Goal: Transaction & Acquisition: Purchase product/service

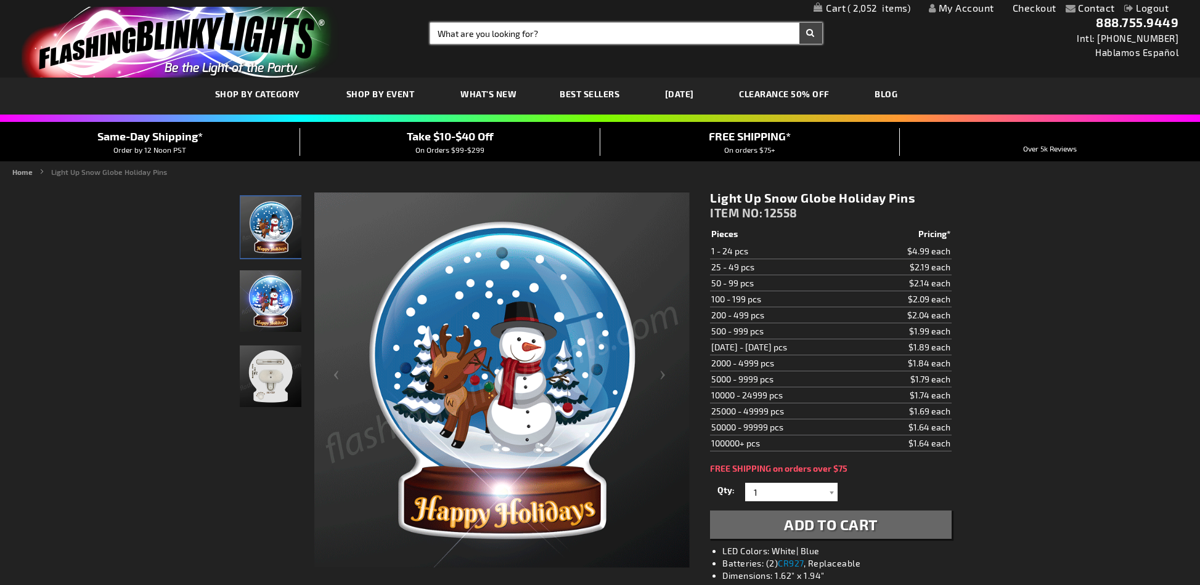
click at [568, 29] on input "Search" at bounding box center [625, 33] width 391 height 21
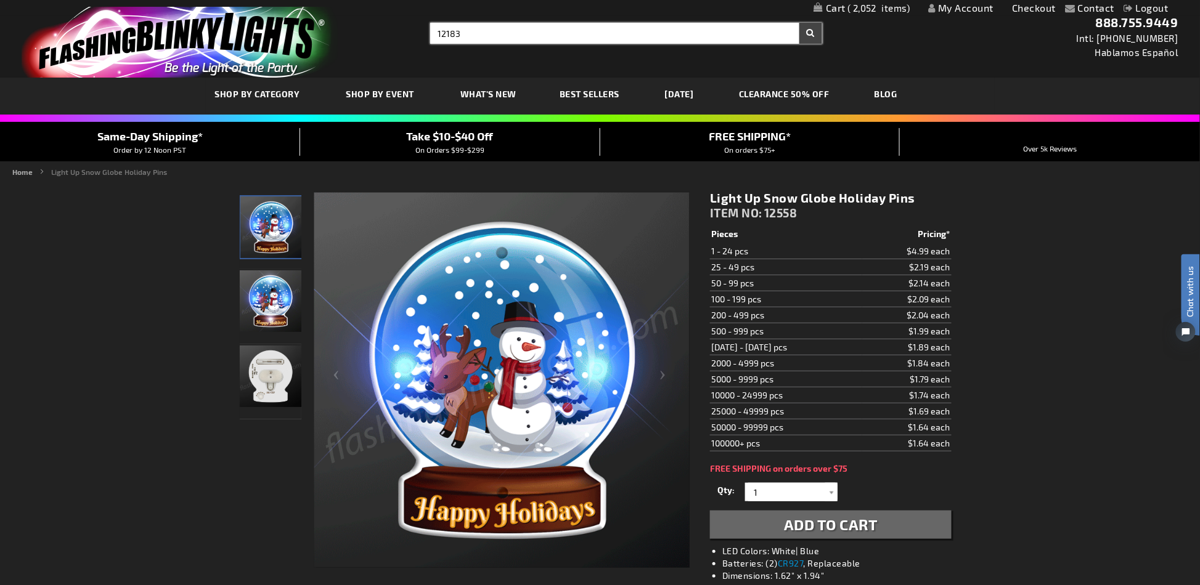
type input "12183"
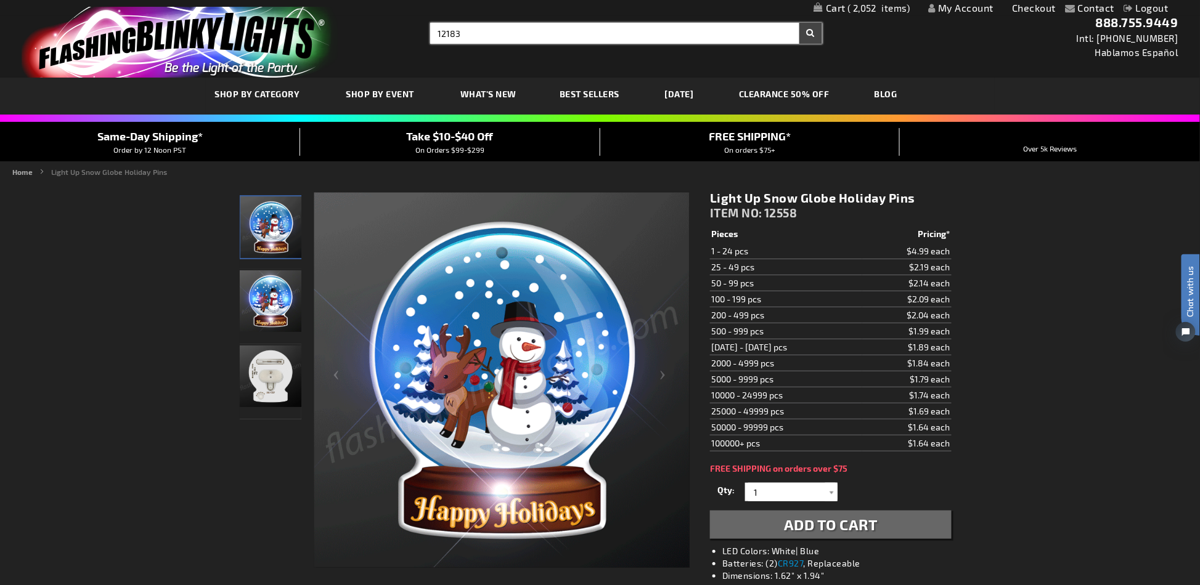
click at [799, 23] on button "Search" at bounding box center [810, 33] width 23 height 21
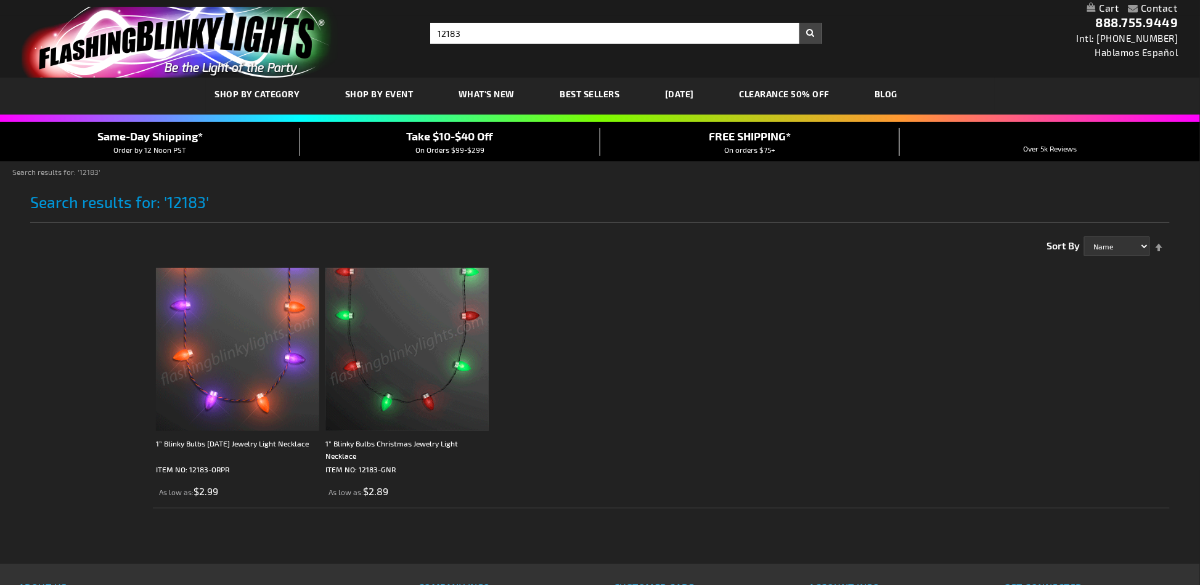
click at [410, 331] on img at bounding box center [406, 349] width 163 height 163
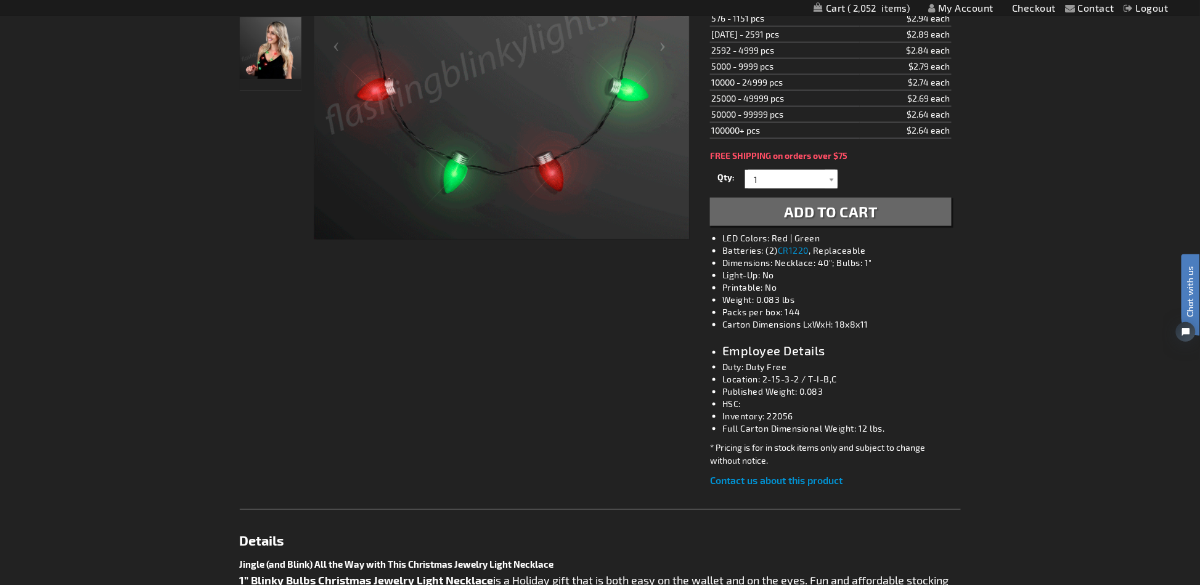
scroll to position [164, 0]
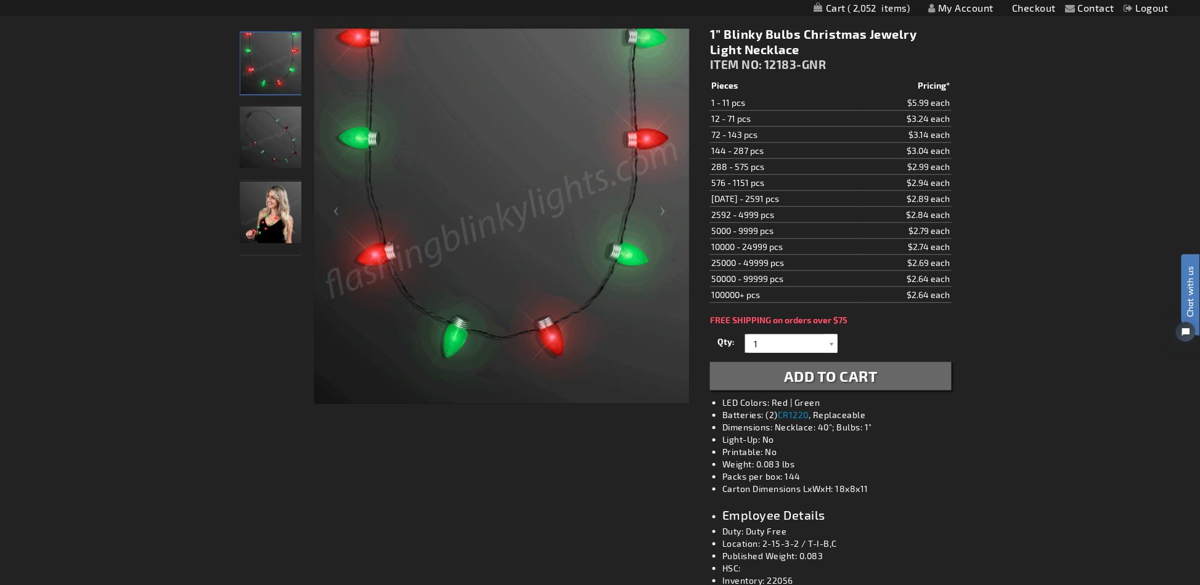
drag, startPoint x: 964, startPoint y: 290, endPoint x: 710, endPoint y: 103, distance: 315.1
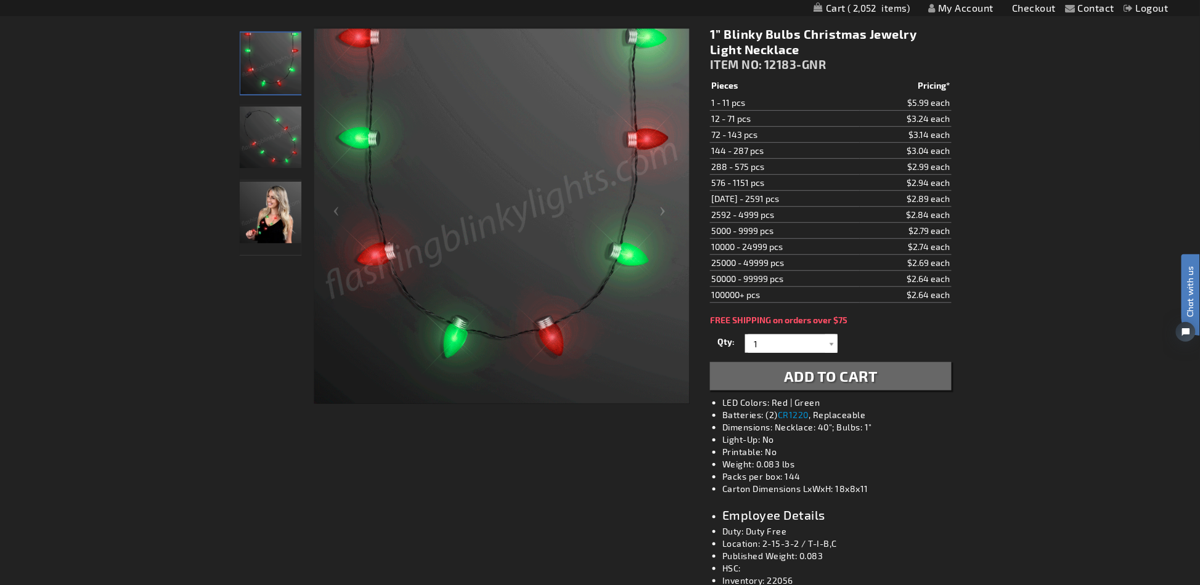
drag, startPoint x: 955, startPoint y: 295, endPoint x: 709, endPoint y: 99, distance: 315.3
click at [709, 99] on div "1” Blinky Bulbs Christmas Jewelry Light Necklace ITEM NO: 12183-GNR $2.89 Piece…" at bounding box center [830, 339] width 259 height 645
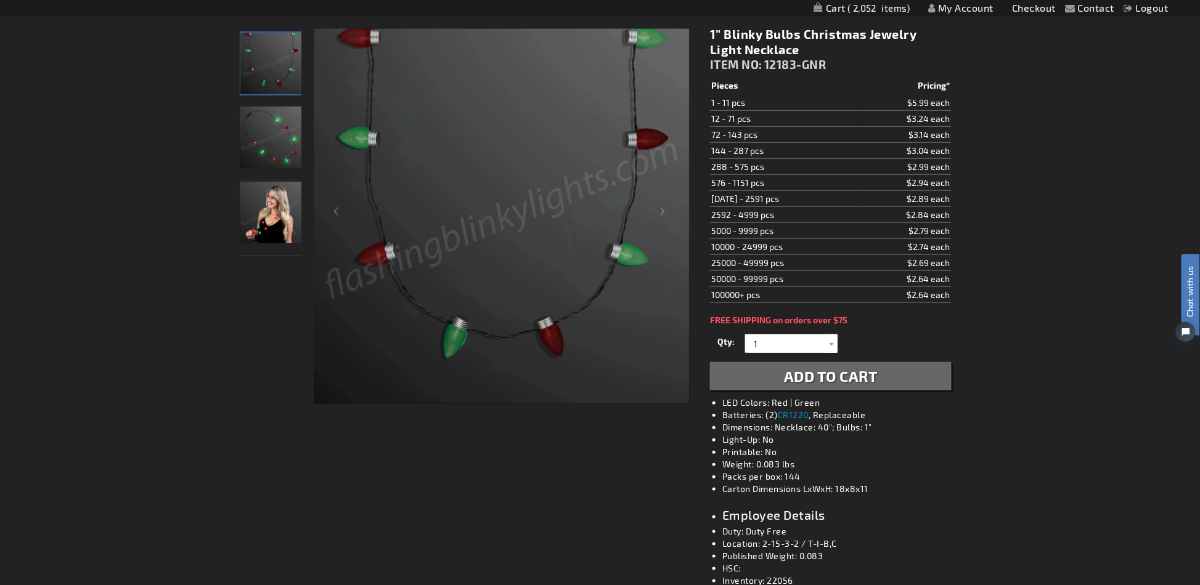
drag, startPoint x: 960, startPoint y: 296, endPoint x: 710, endPoint y: 101, distance: 316.5
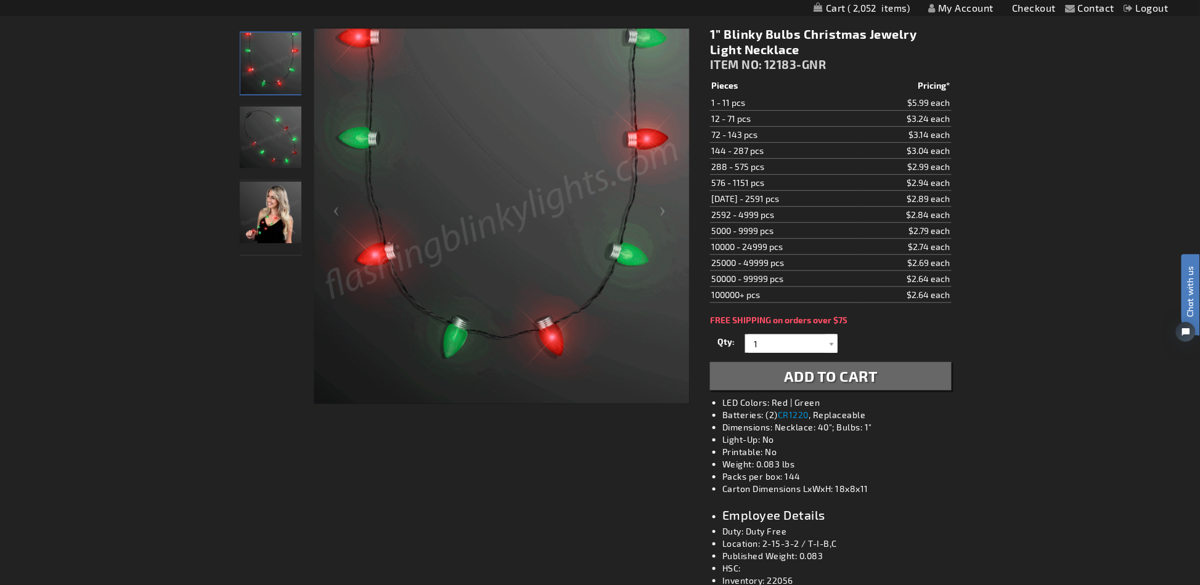
drag, startPoint x: 707, startPoint y: 100, endPoint x: 950, endPoint y: 295, distance: 311.2
click at [950, 295] on div "1” Blinky Bulbs Christmas Jewelry Light Necklace ITEM NO: 12183-GNR $2.89 Piece…" at bounding box center [830, 339] width 259 height 645
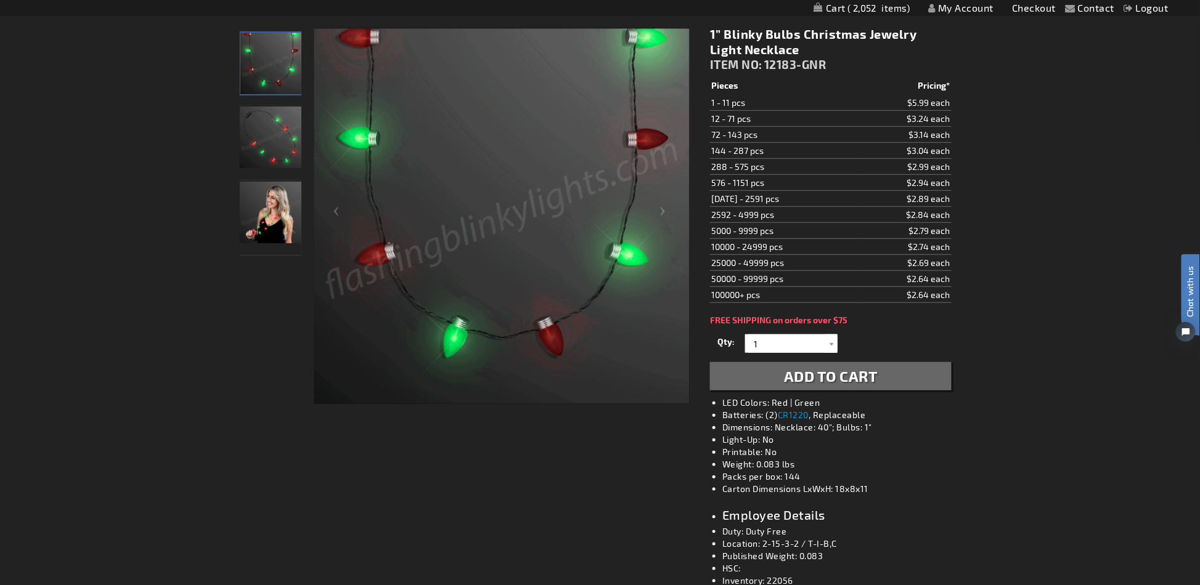
drag, startPoint x: 711, startPoint y: 100, endPoint x: 953, endPoint y: 291, distance: 308.8
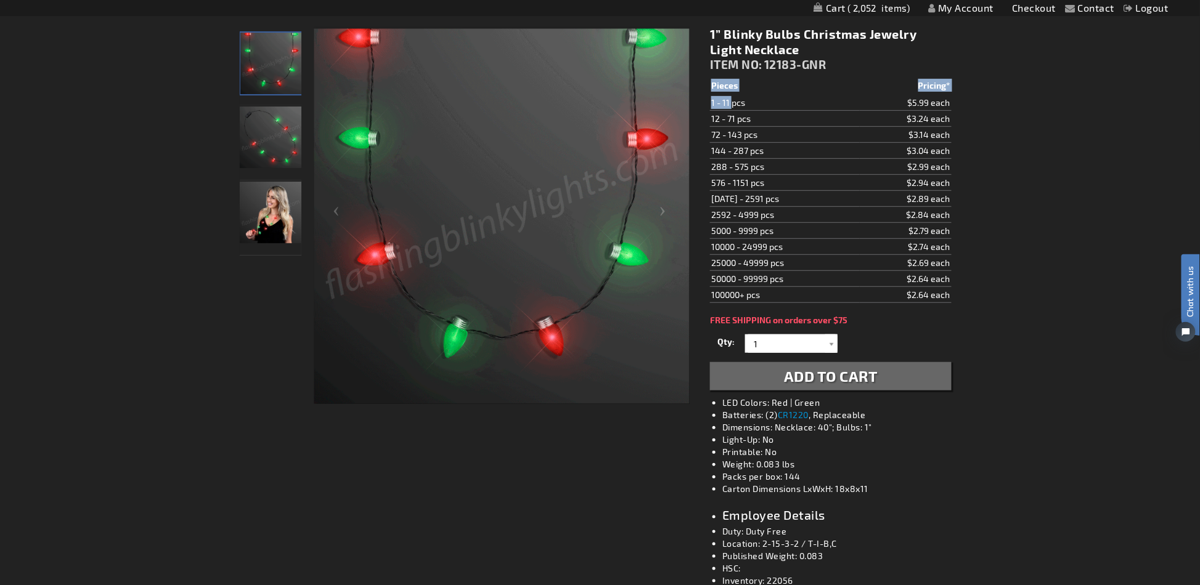
click at [953, 291] on div "1” Blinky Bulbs Christmas Jewelry Light Necklace ITEM NO: 12183-GNR $2.89 Piece…" at bounding box center [830, 339] width 259 height 645
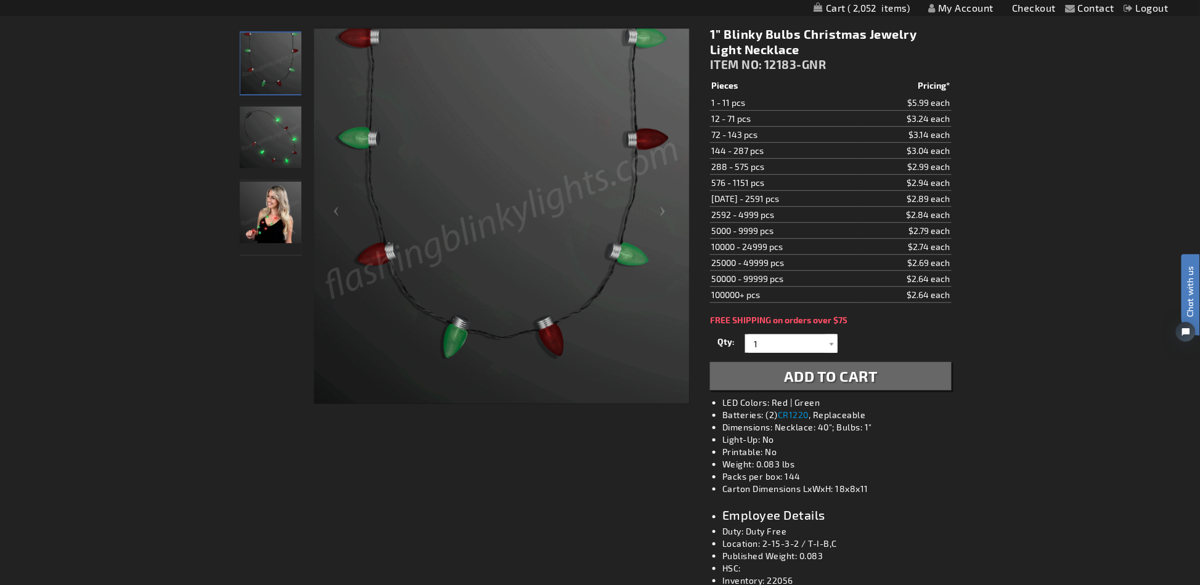
drag, startPoint x: 711, startPoint y: 103, endPoint x: 954, endPoint y: 292, distance: 307.8
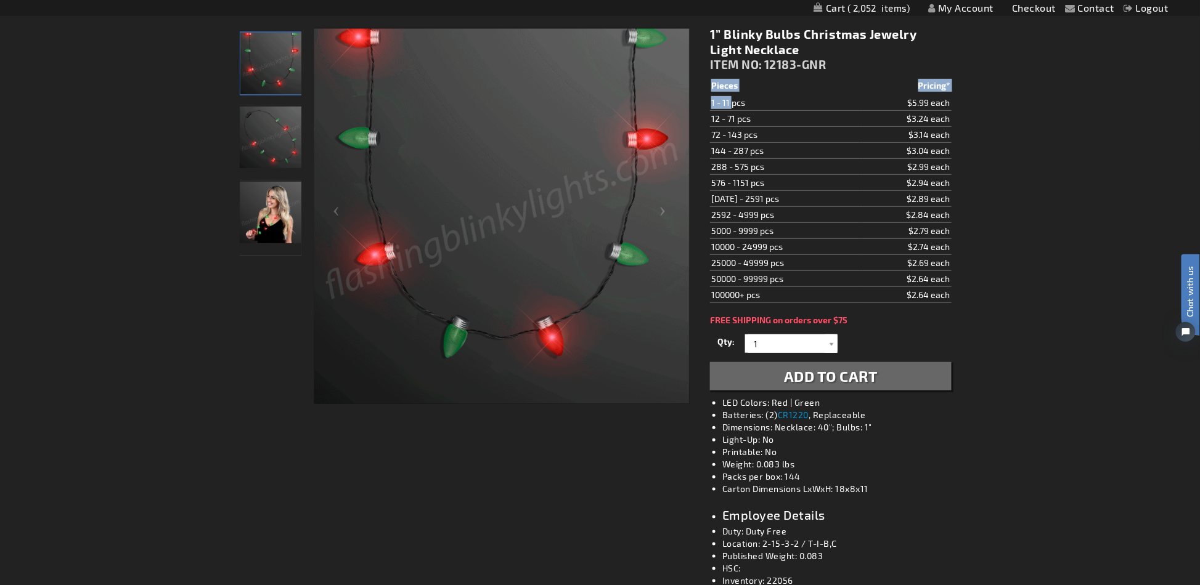
click at [954, 292] on div "1” Blinky Bulbs Christmas Jewelry Light Necklace ITEM NO: 12183-GNR $2.89 Piece…" at bounding box center [830, 339] width 259 height 645
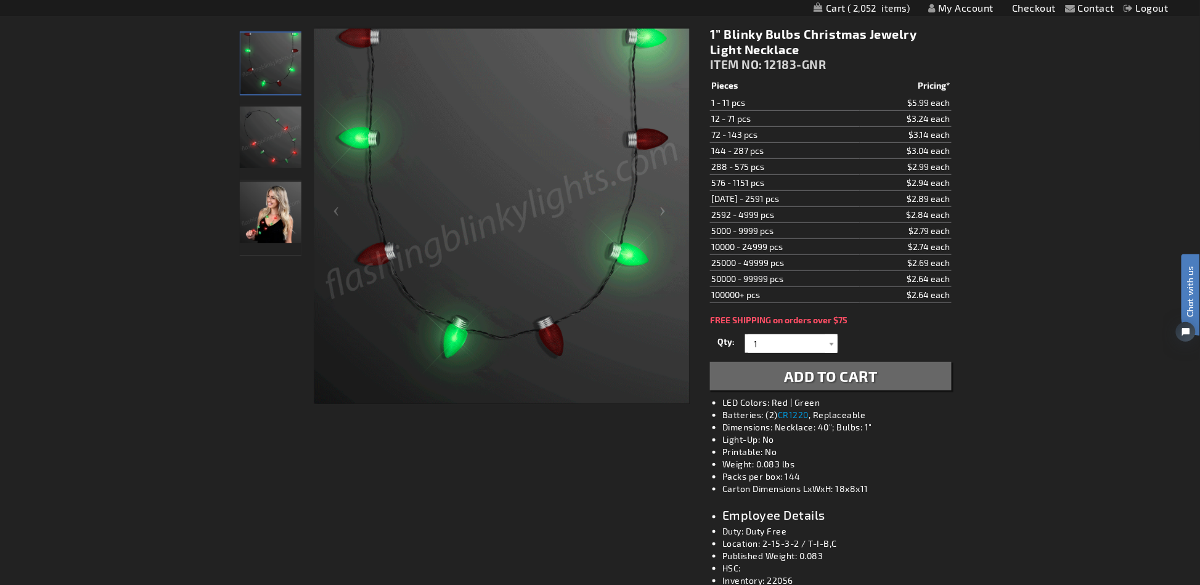
scroll to position [0, 0]
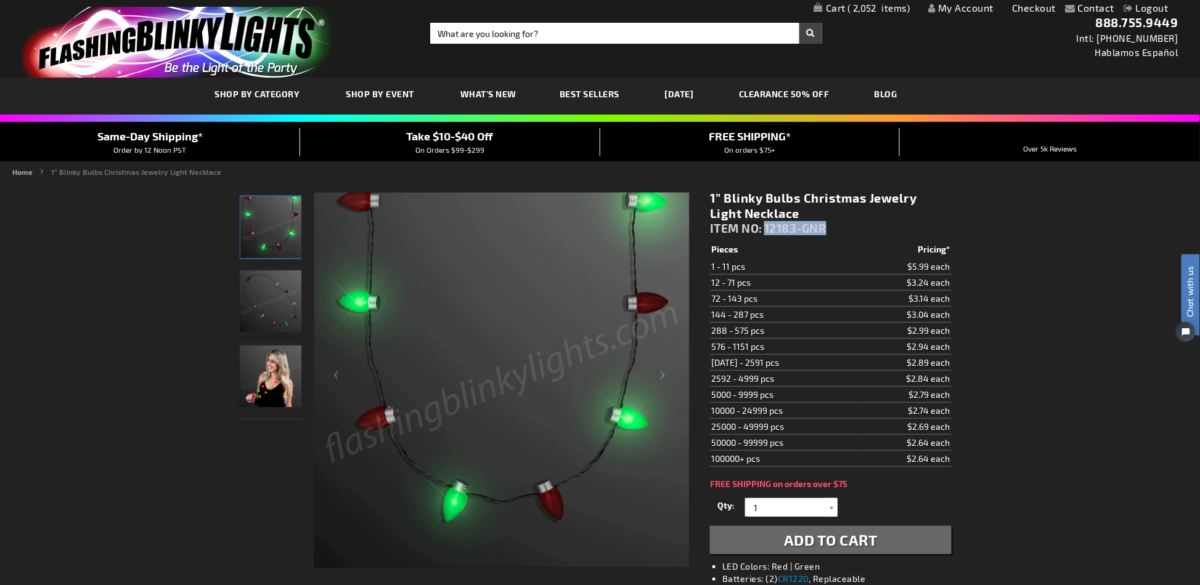
drag, startPoint x: 831, startPoint y: 230, endPoint x: 766, endPoint y: 222, distance: 65.7
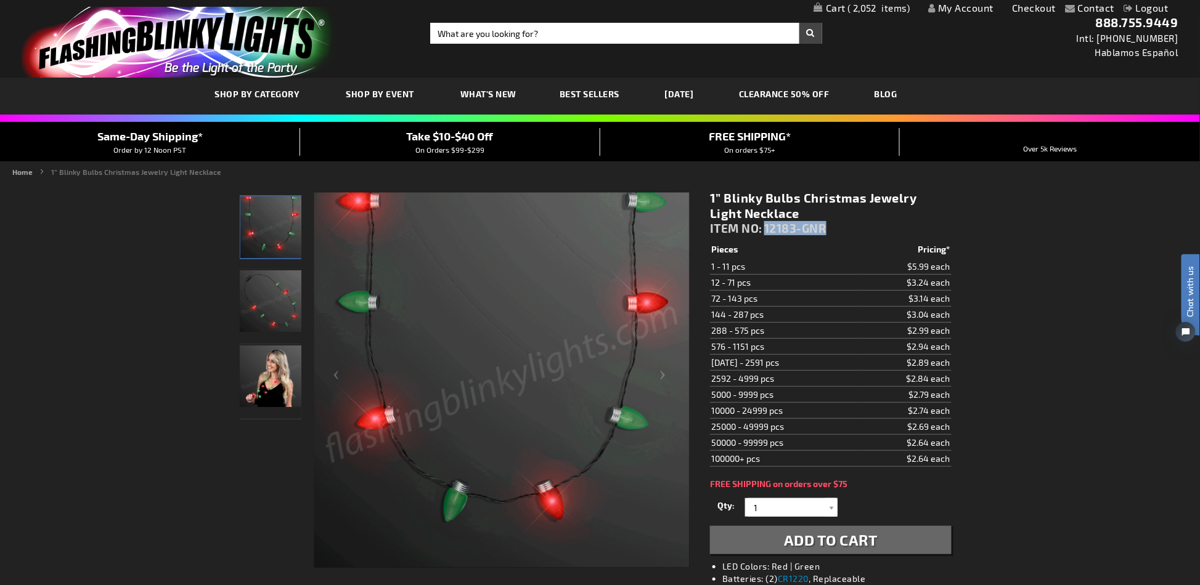
click at [766, 222] on div "1” Blinky Bulbs Christmas Jewelry Light Necklace ITEM NO: 12183-GNR" at bounding box center [830, 215] width 241 height 51
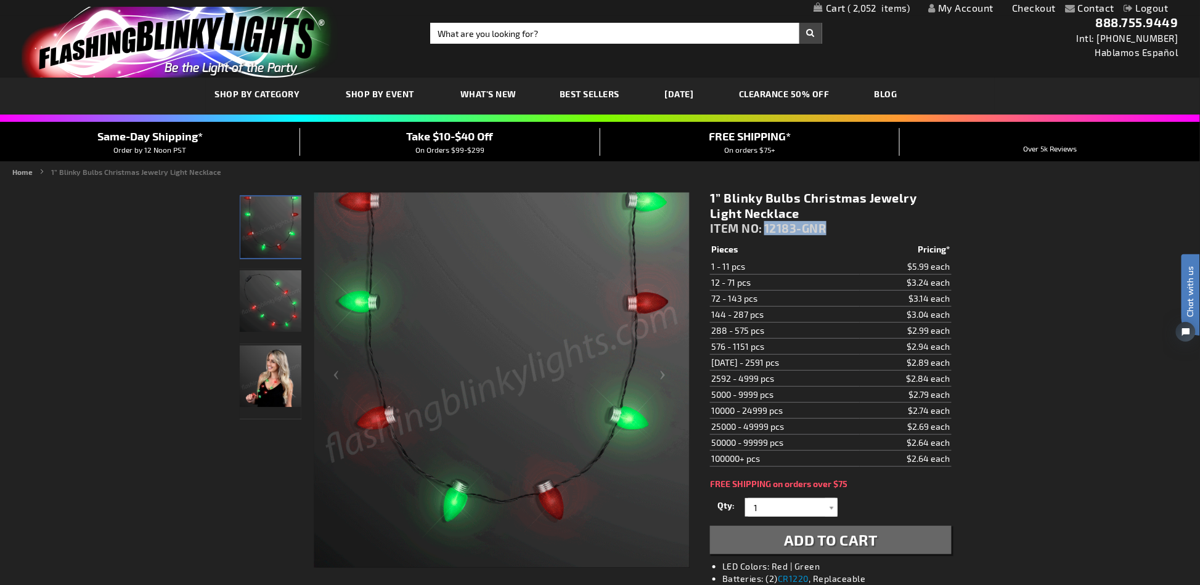
copy span "12183-GNR"
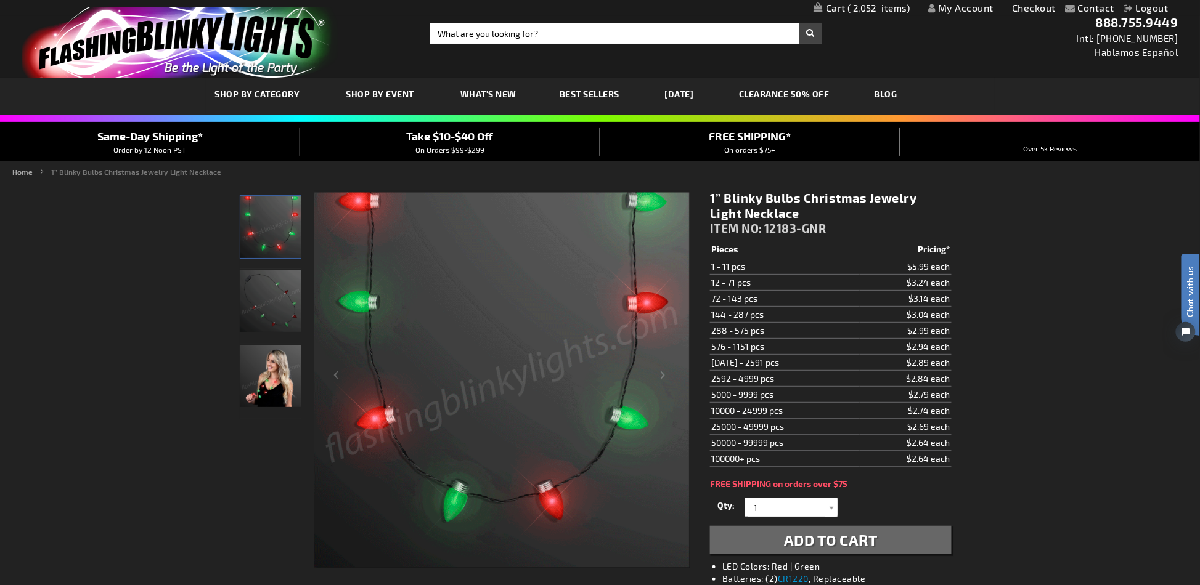
click at [577, 24] on input "Search" at bounding box center [625, 33] width 391 height 21
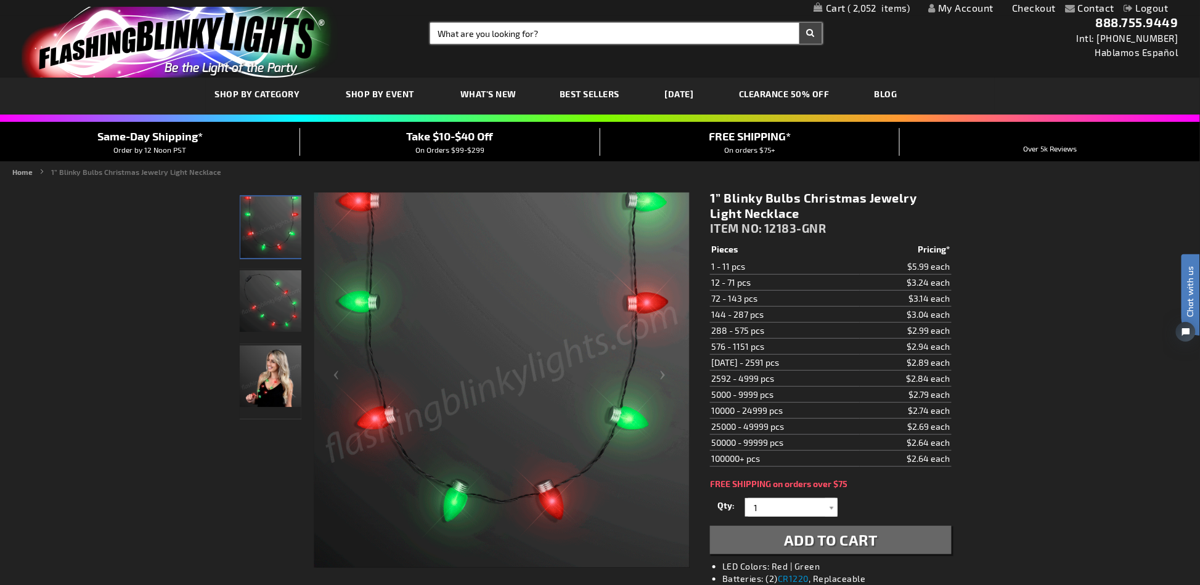
click at [532, 37] on input "Search" at bounding box center [625, 33] width 391 height 21
type input "12333"
click at [799, 23] on button "Search" at bounding box center [810, 33] width 23 height 21
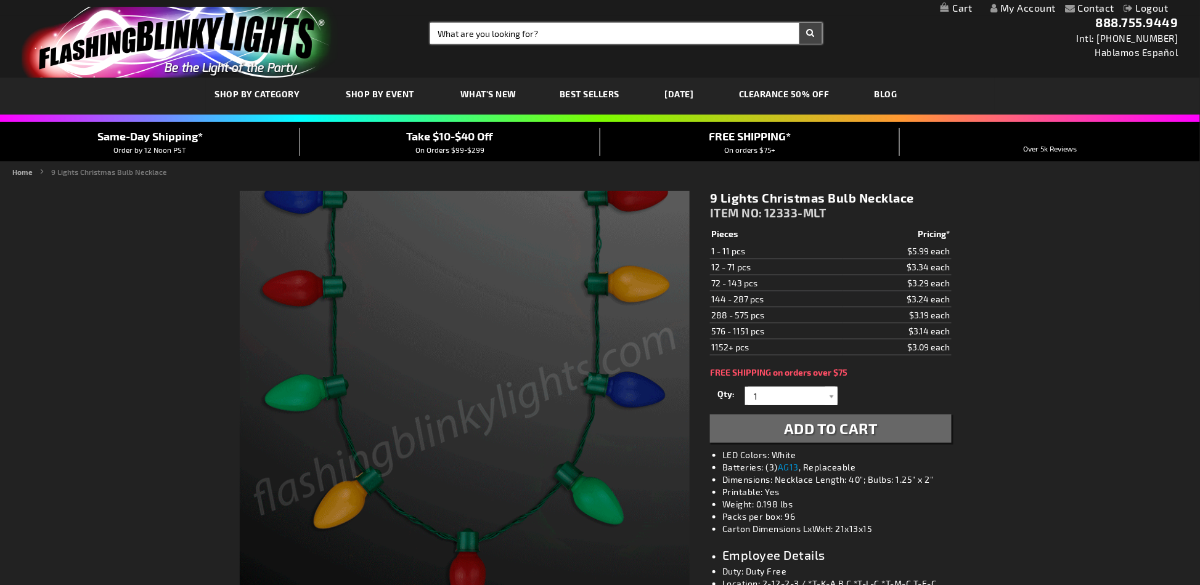
click at [524, 38] on input "Search" at bounding box center [625, 33] width 391 height 21
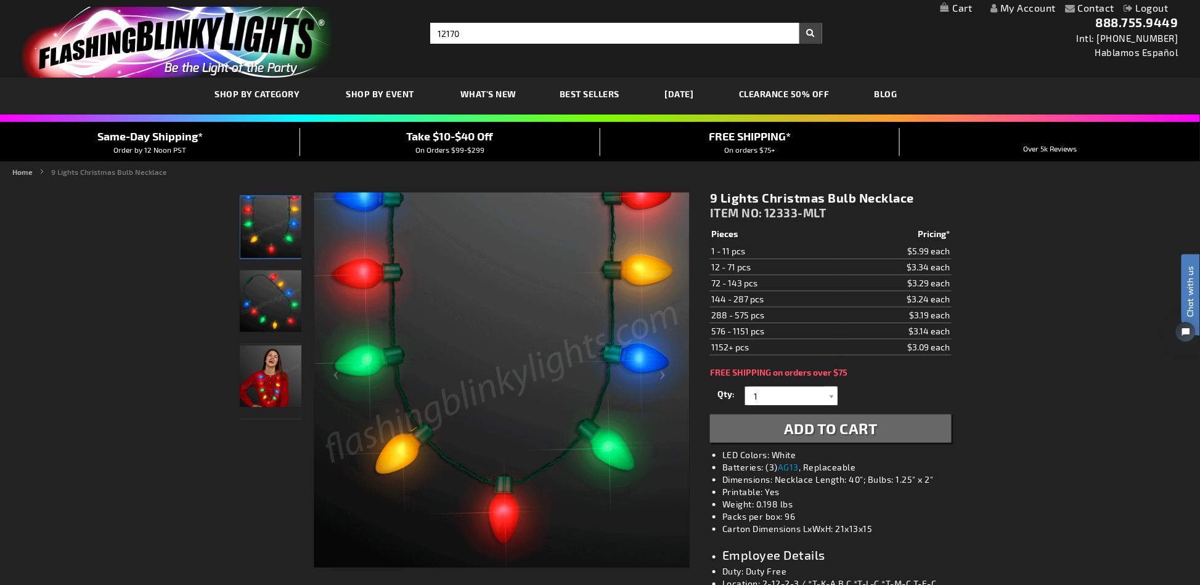
type input "12170"
click at [799, 23] on button "Search" at bounding box center [810, 33] width 23 height 21
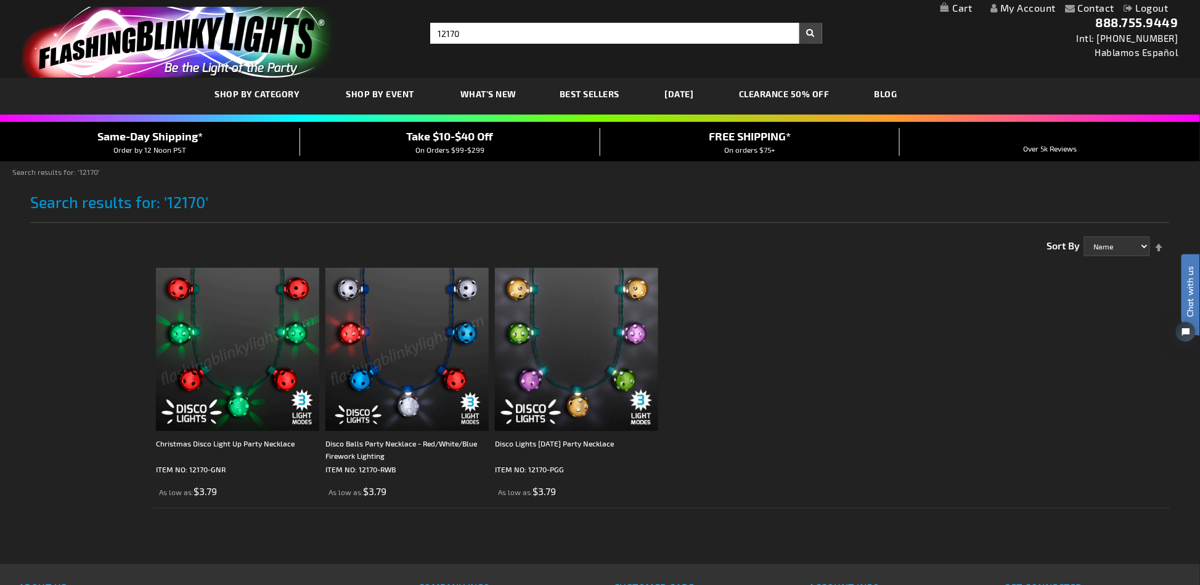
drag, startPoint x: 97, startPoint y: 336, endPoint x: 99, endPoint y: 316, distance: 20.4
click at [97, 336] on div "Checkout as a new customer Creating an account has many benefits: See order and…" at bounding box center [600, 395] width 1140 height 338
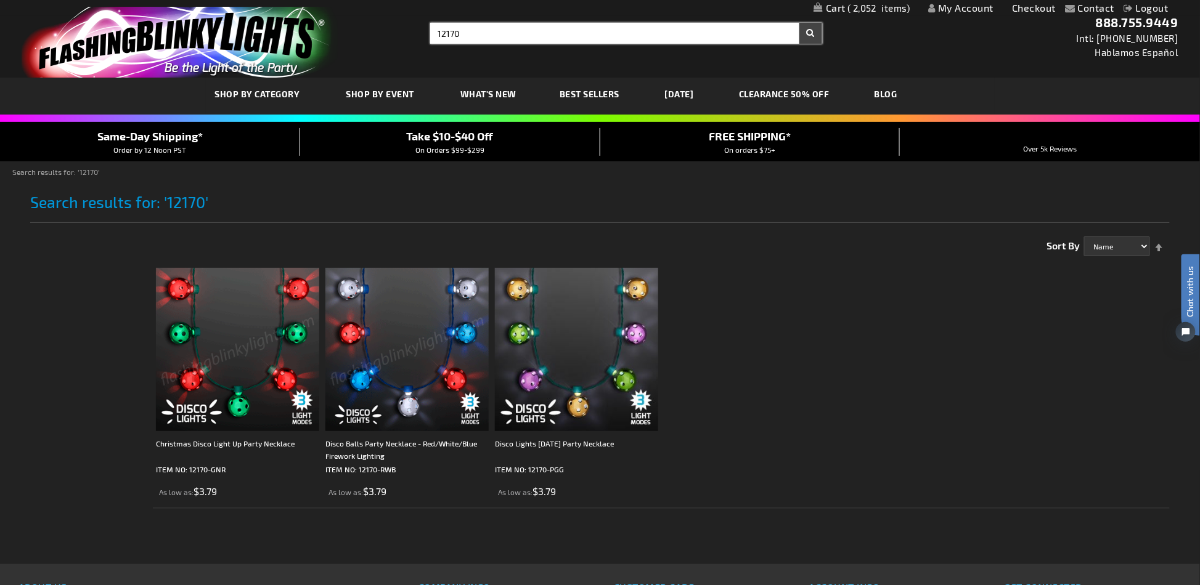
type input "12170"
drag, startPoint x: 475, startPoint y: 34, endPoint x: 407, endPoint y: 31, distance: 67.9
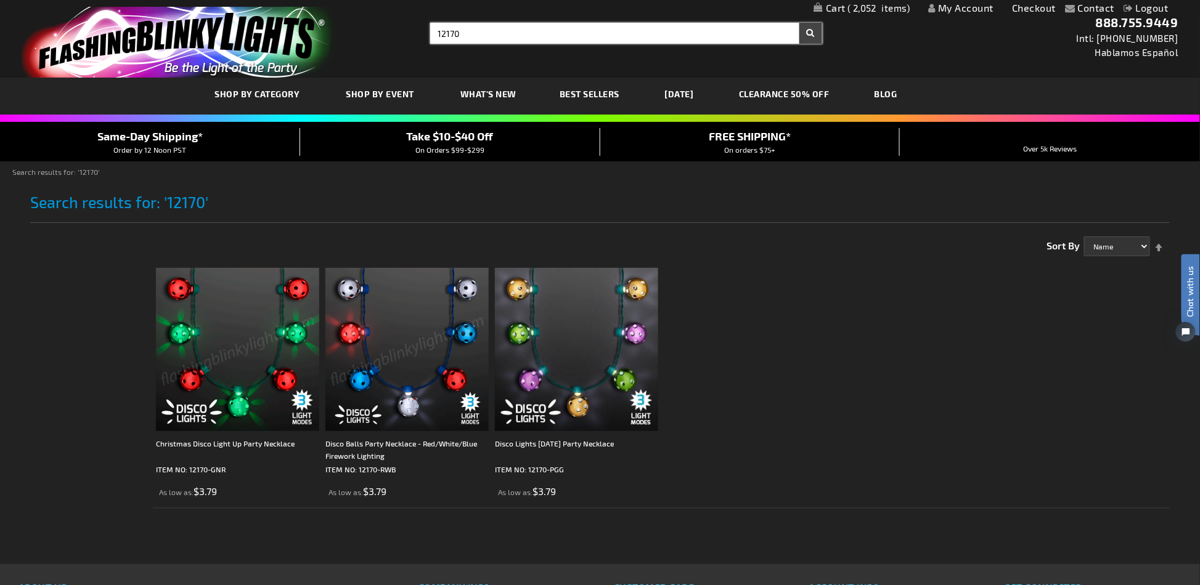
click at [407, 31] on div "Toggle Nav Search Search 12170 × Search 888.755.9449 Intl: [PHONE_NUMBER] Habla…" at bounding box center [600, 39] width 1200 height 78
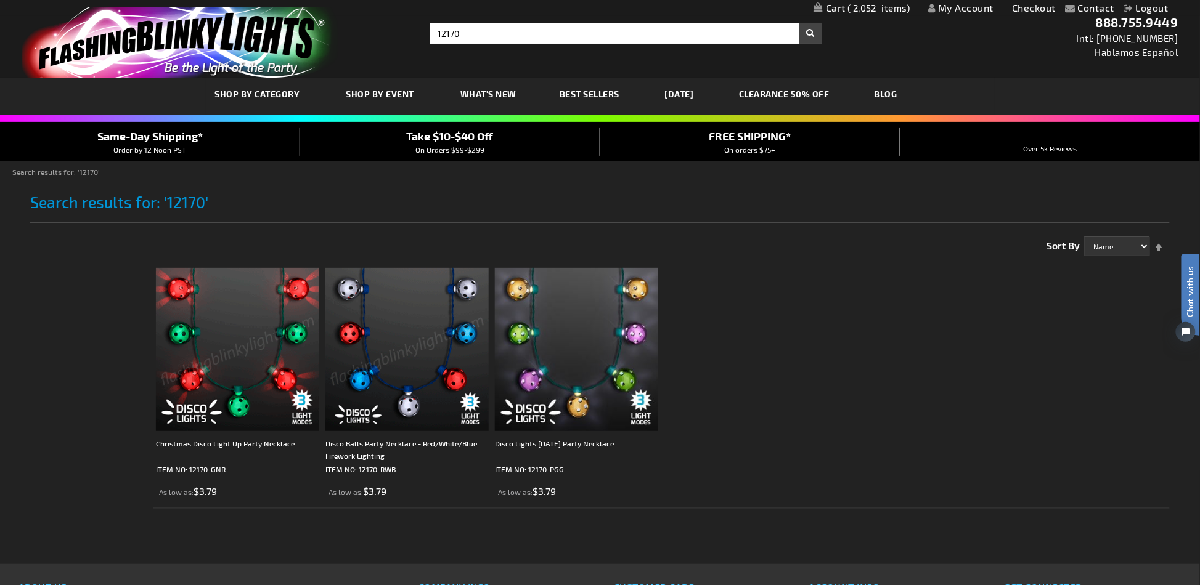
click at [951, 354] on ol "Christmas Disco Light Up Party Necklace ITEM NO: 12170-GNR As low as $3.79 As l…" at bounding box center [661, 385] width 1017 height 247
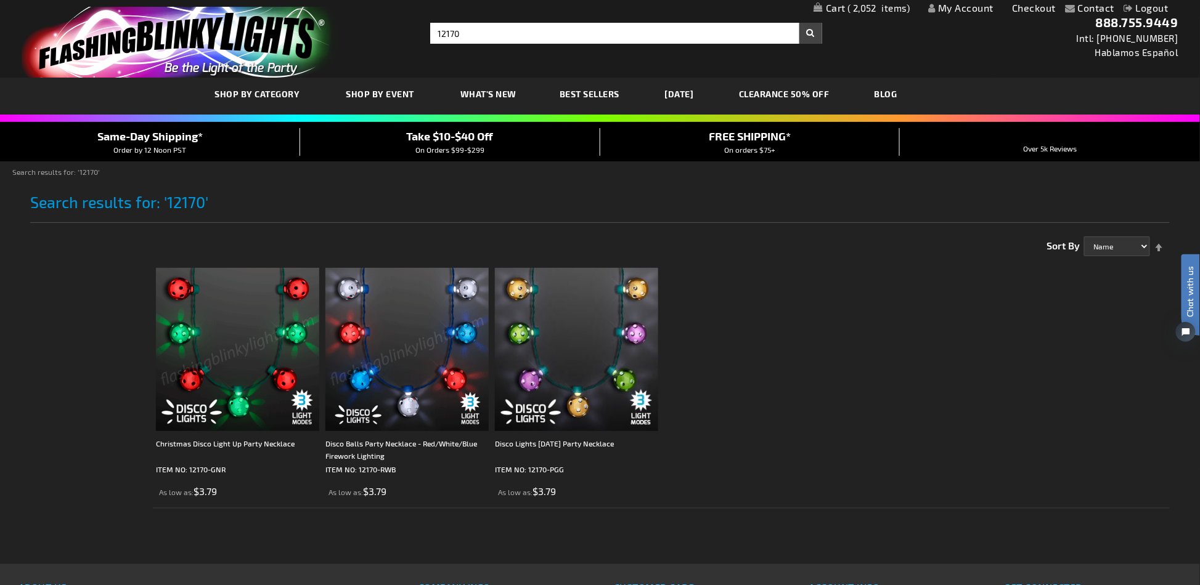
click at [951, 354] on ol "Christmas Disco Light Up Party Necklace ITEM NO: 12170-GNR As low as $3.79 As l…" at bounding box center [661, 385] width 1017 height 247
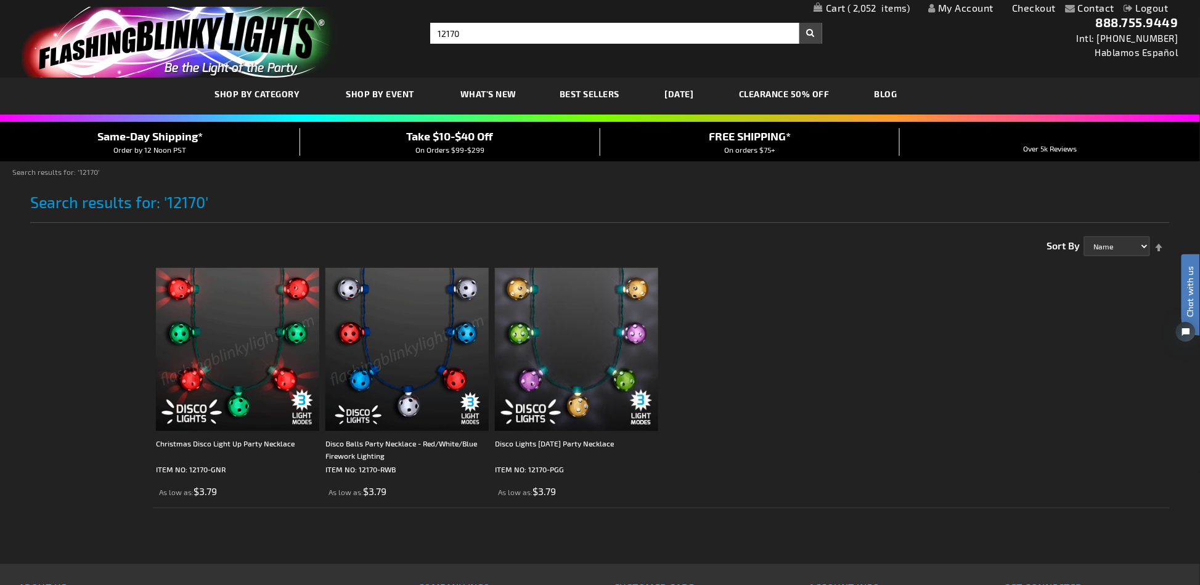
click at [951, 354] on ol "Christmas Disco Light Up Party Necklace ITEM NO: 12170-GNR As low as $3.79 As l…" at bounding box center [661, 385] width 1017 height 247
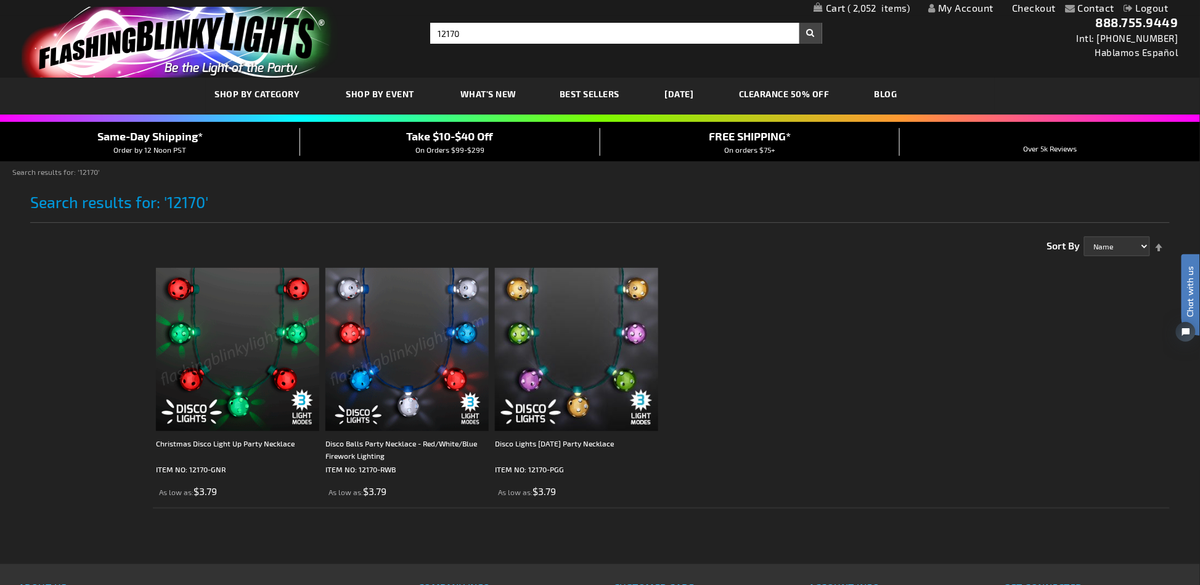
click at [951, 354] on ol "Christmas Disco Light Up Party Necklace ITEM NO: 12170-GNR As low as $3.79 As l…" at bounding box center [661, 385] width 1017 height 247
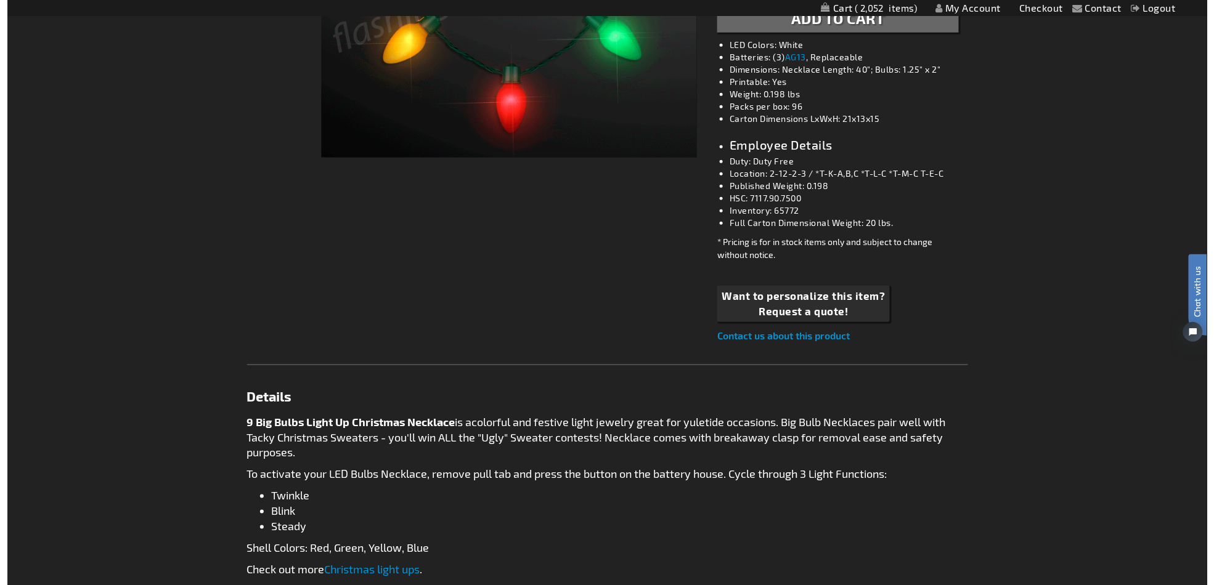
scroll to position [82, 0]
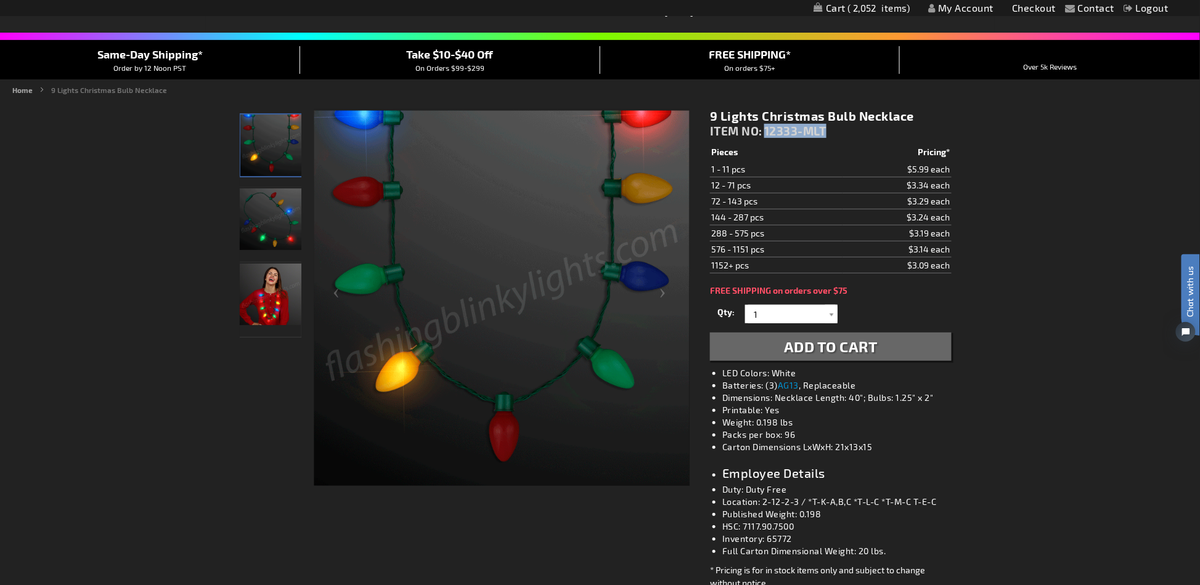
drag, startPoint x: 824, startPoint y: 132, endPoint x: 768, endPoint y: 132, distance: 56.7
click at [768, 132] on span "12333-MLT" at bounding box center [795, 131] width 62 height 14
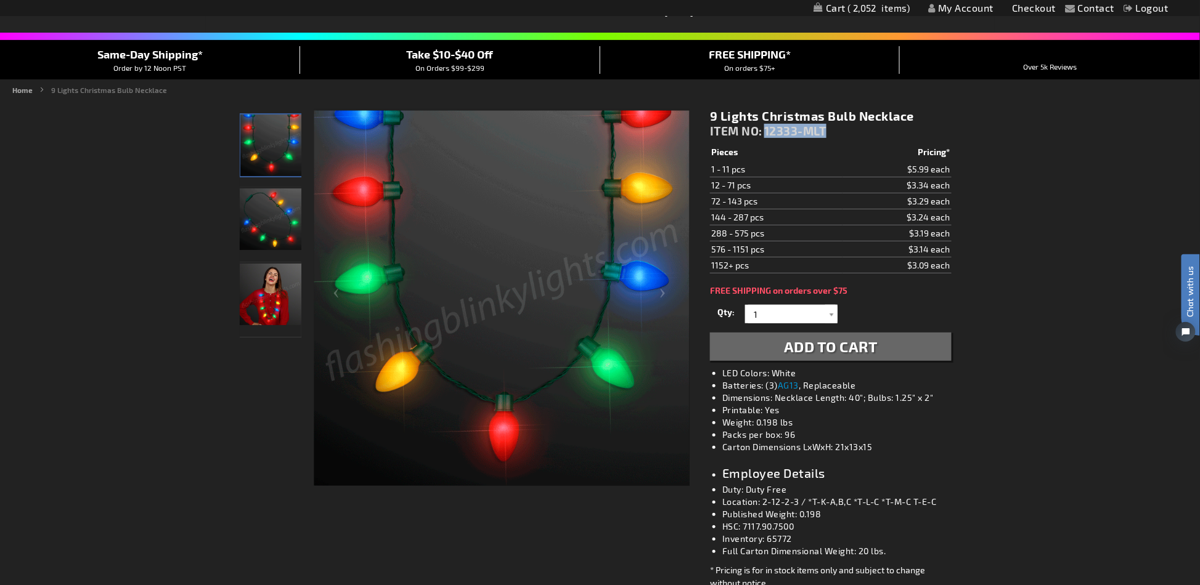
copy span "12333-MLT"
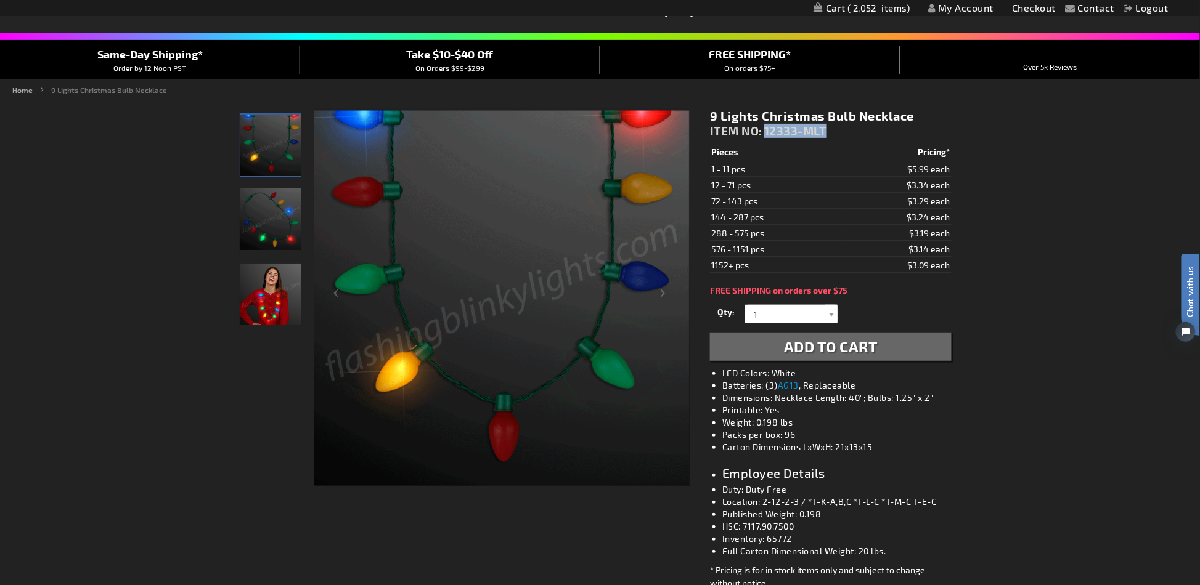
click at [874, 11] on span "2,052" at bounding box center [878, 7] width 63 height 11
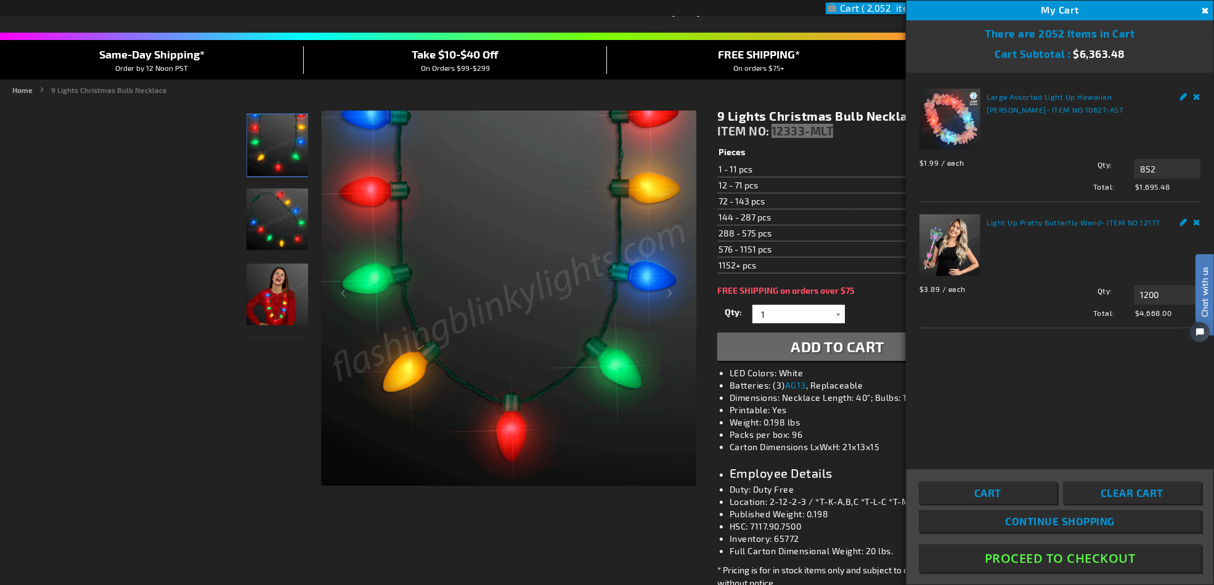
click at [1199, 96] on link "Remove" at bounding box center [1197, 95] width 7 height 13
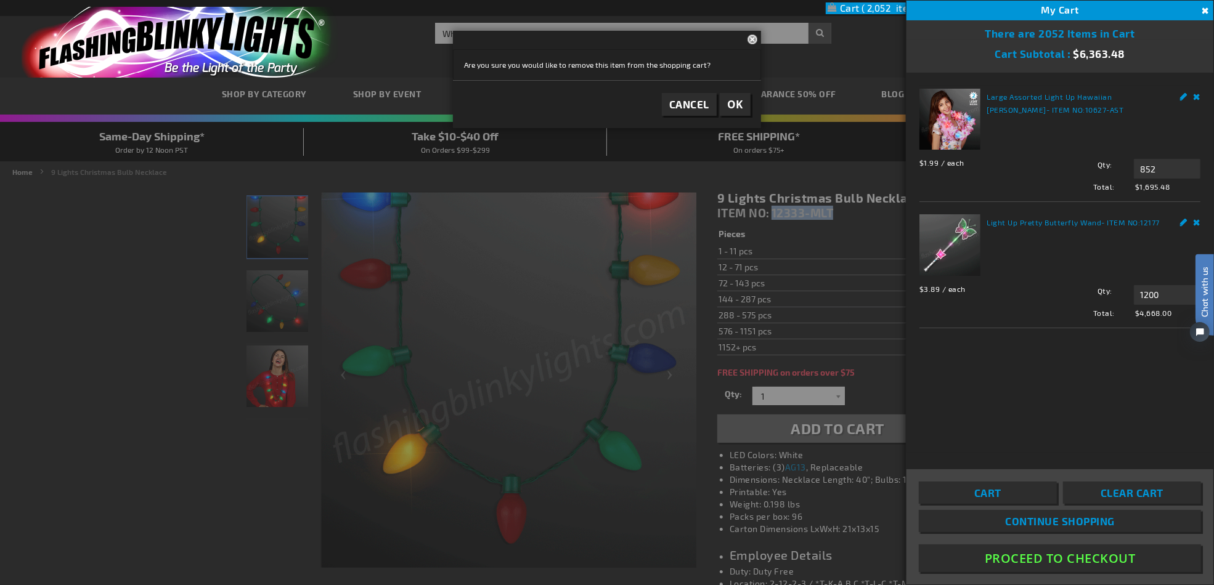
click at [729, 102] on span "OK" at bounding box center [735, 104] width 16 height 14
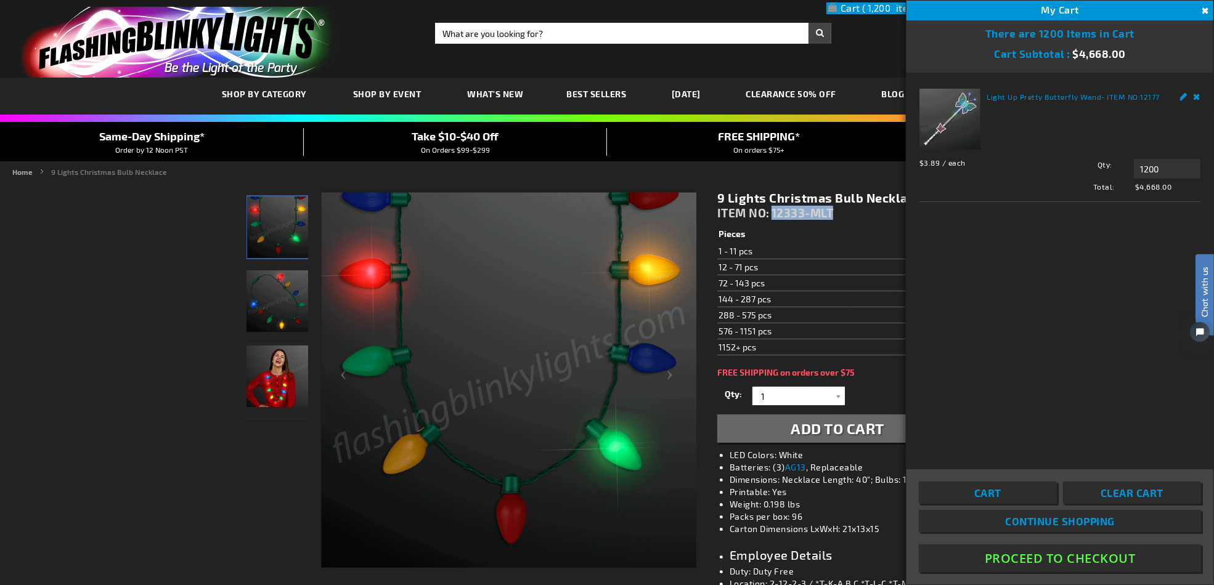
click at [1054, 563] on button "Proceed To Checkout" at bounding box center [1060, 559] width 282 height 28
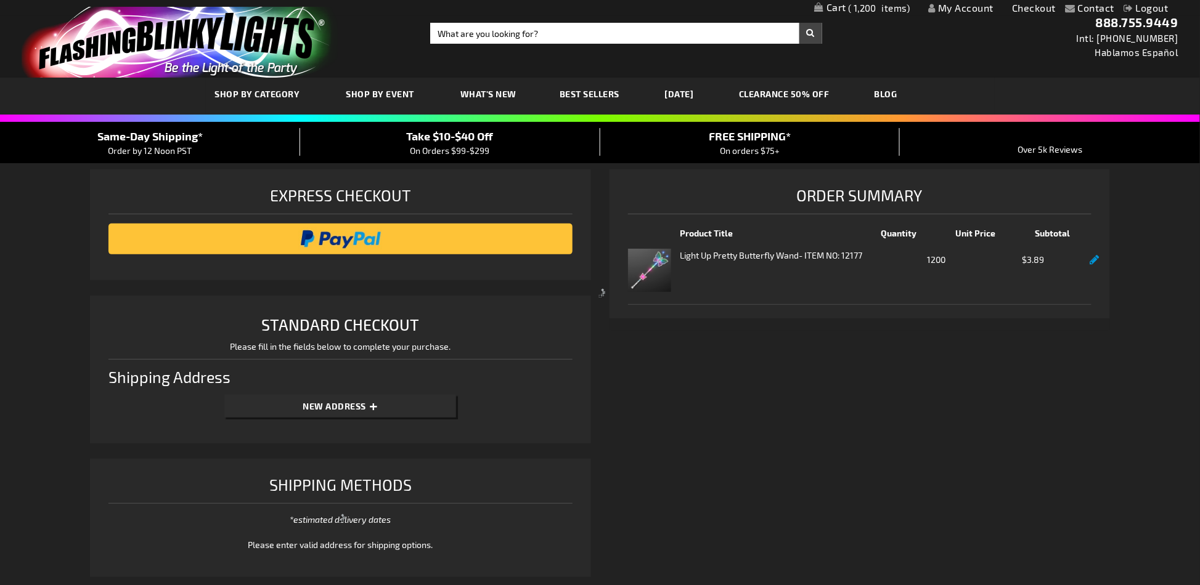
select select "US"
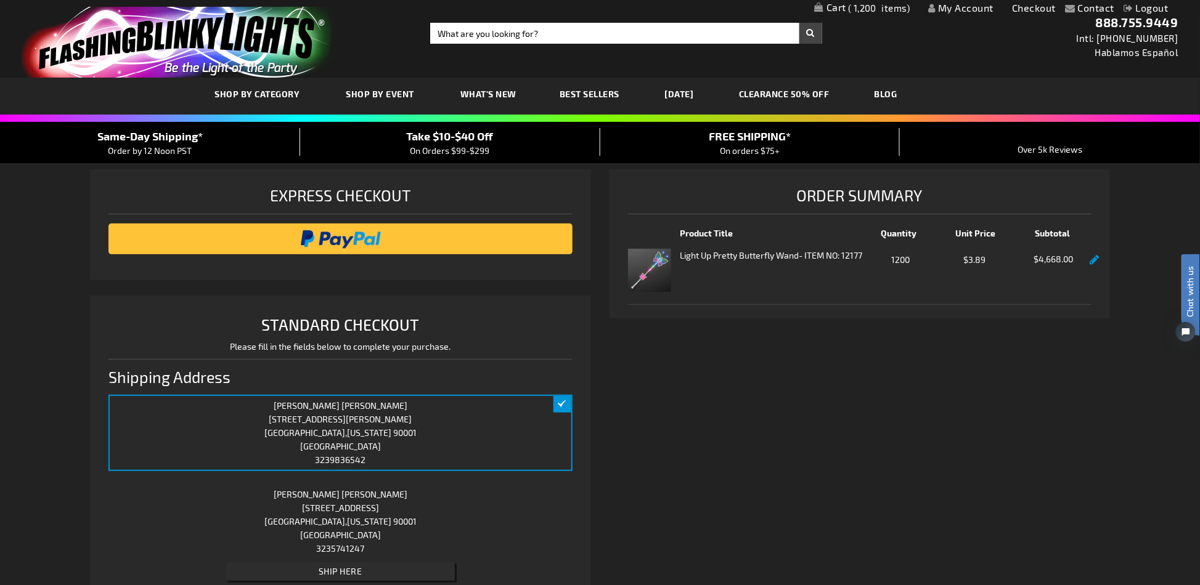
scroll to position [246, 0]
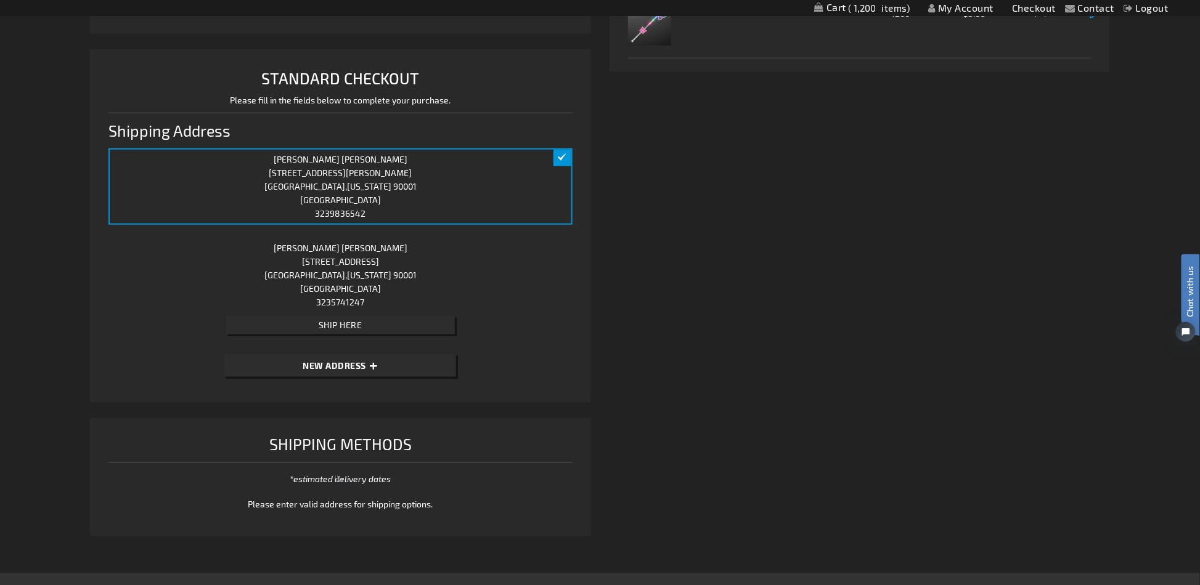
click at [360, 368] on span "New Address" at bounding box center [334, 365] width 63 height 10
select select "US"
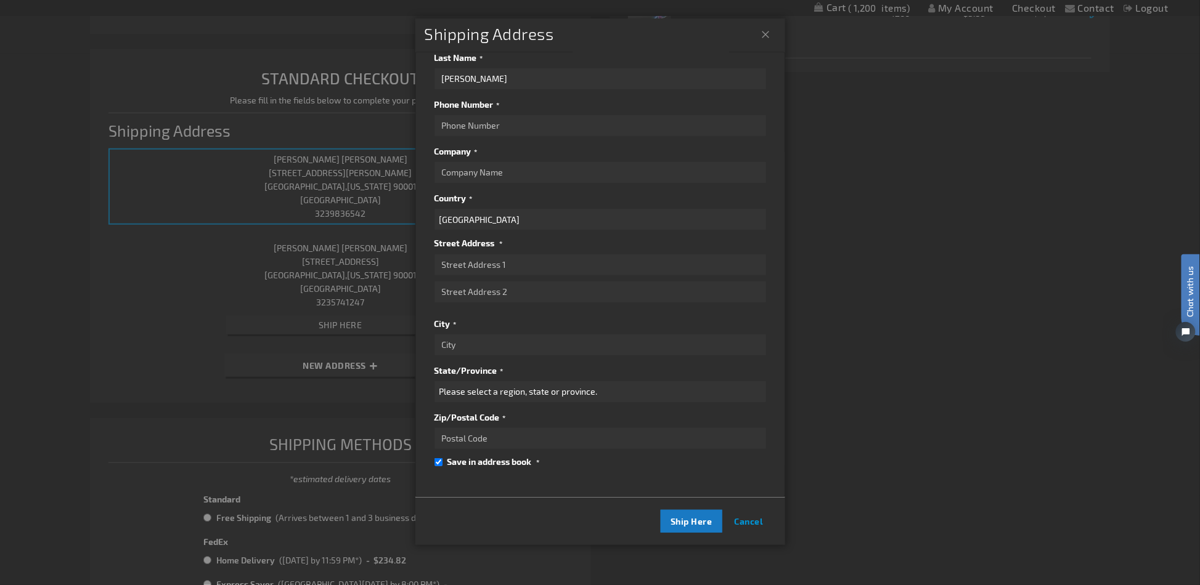
scroll to position [493, 0]
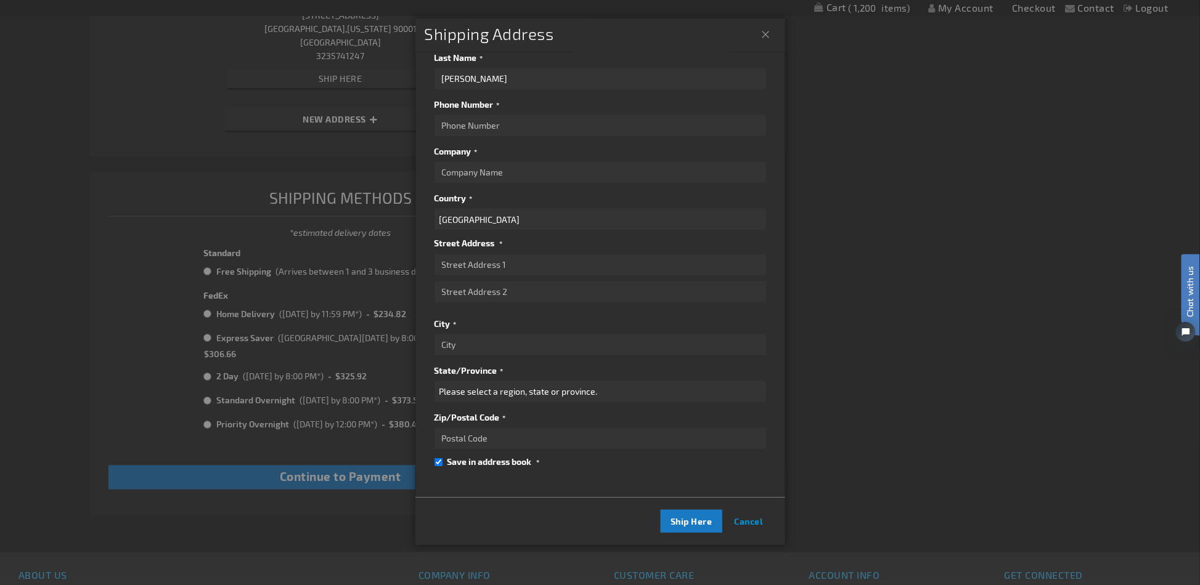
click at [437, 458] on input "Save in address book" at bounding box center [438, 462] width 8 height 8
checkbox input "false"
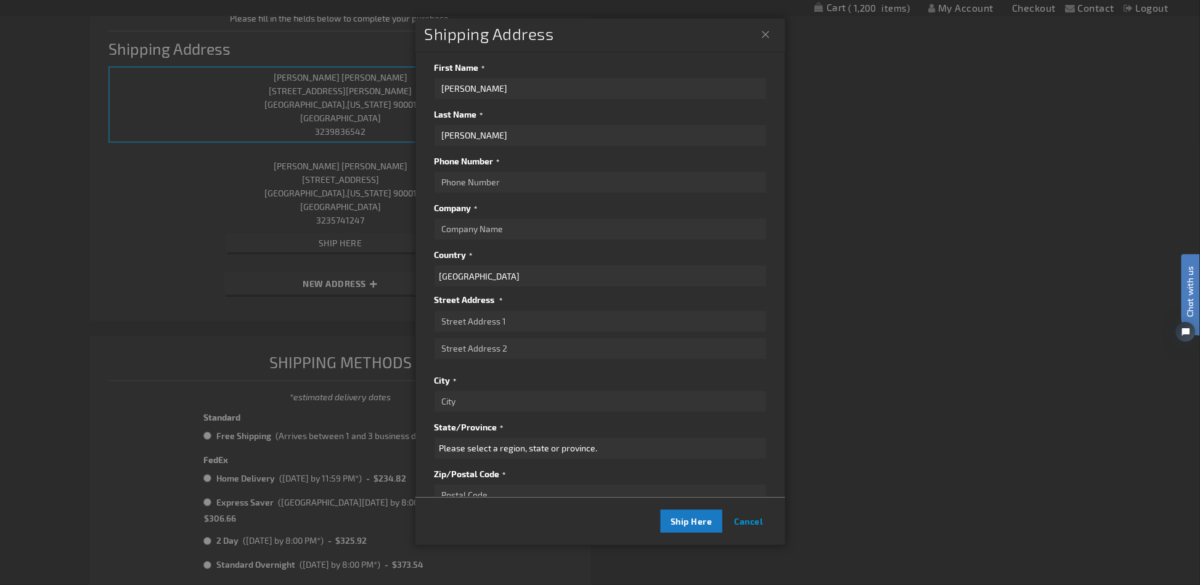
scroll to position [82, 0]
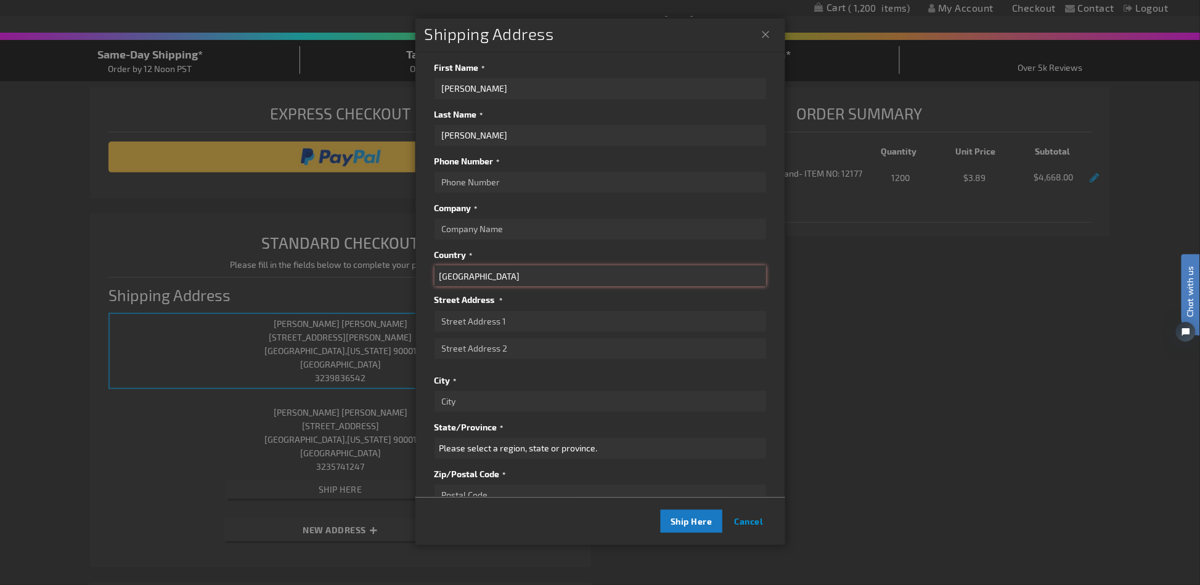
click at [495, 277] on select "[GEOGRAPHIC_DATA] [GEOGRAPHIC_DATA] [GEOGRAPHIC_DATA] [GEOGRAPHIC_DATA] [GEOGRA…" at bounding box center [600, 276] width 332 height 21
select select "CA"
click at [434, 266] on select "[GEOGRAPHIC_DATA] [GEOGRAPHIC_DATA] [GEOGRAPHIC_DATA] [GEOGRAPHIC_DATA] [GEOGRA…" at bounding box center [600, 276] width 332 height 21
click at [503, 326] on input "Street Address: Line 1" at bounding box center [600, 321] width 332 height 21
paste input "[STREET_ADDRESS]"
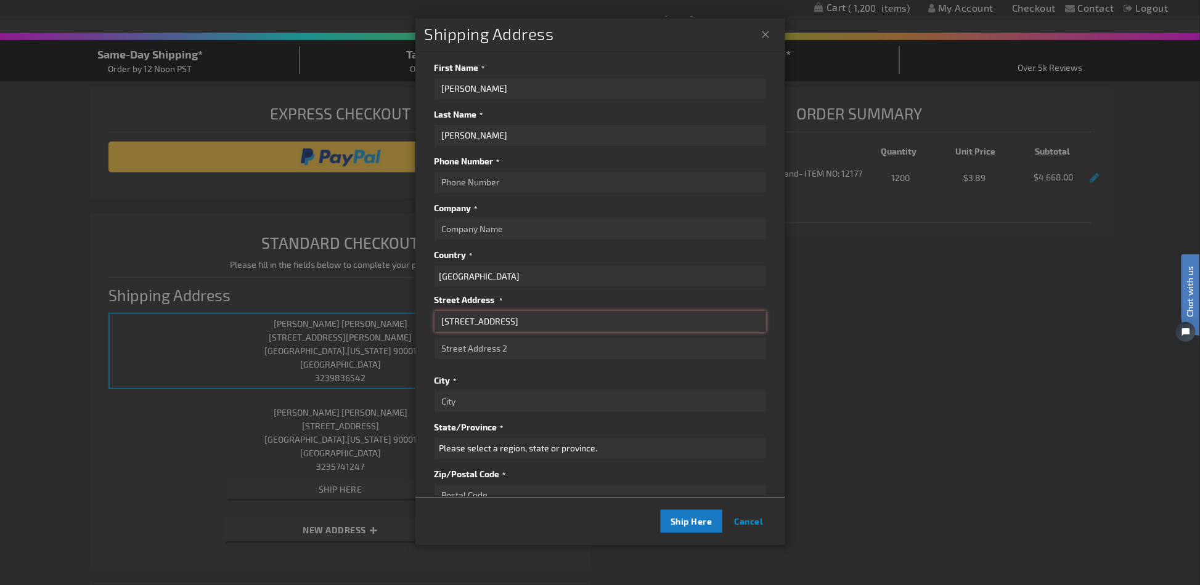
type input "[STREET_ADDRESS]"
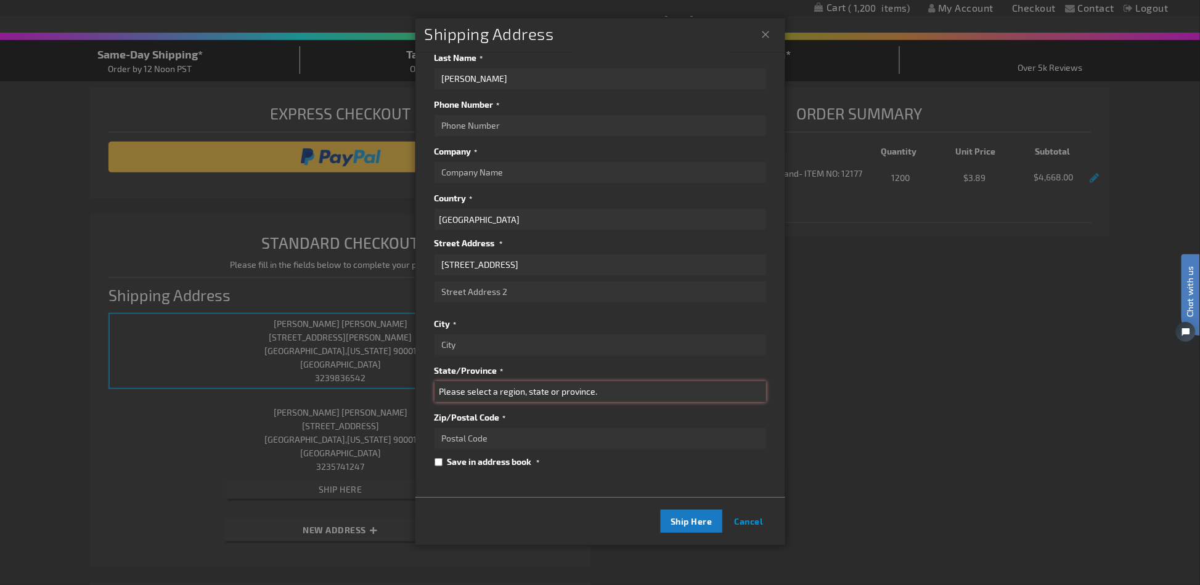
click at [489, 385] on select "Please select a region, state or province. [GEOGRAPHIC_DATA] [GEOGRAPHIC_DATA] …" at bounding box center [600, 391] width 332 height 21
click at [482, 431] on input "Zip/Postal Code" at bounding box center [600, 438] width 332 height 21
paste input "N1S2L8"
type input "N1S2L8"
click at [521, 381] on select "Please select a region, state or province. [GEOGRAPHIC_DATA] [GEOGRAPHIC_DATA] …" at bounding box center [600, 391] width 332 height 21
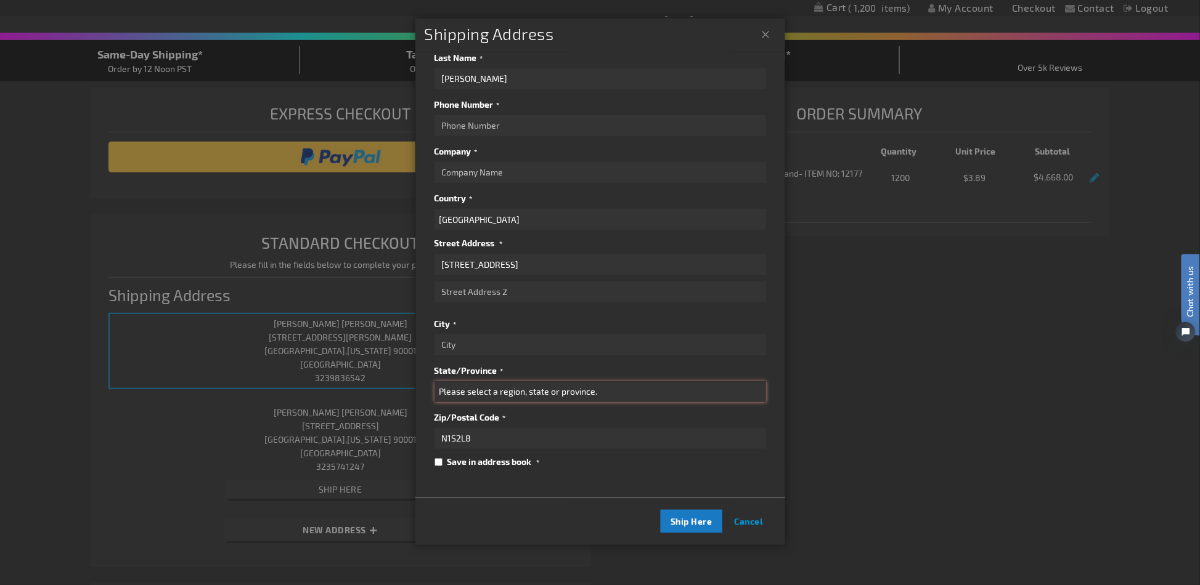
select select "74"
click at [434, 381] on select "Please select a region, state or province. [GEOGRAPHIC_DATA] [GEOGRAPHIC_DATA] …" at bounding box center [600, 391] width 332 height 21
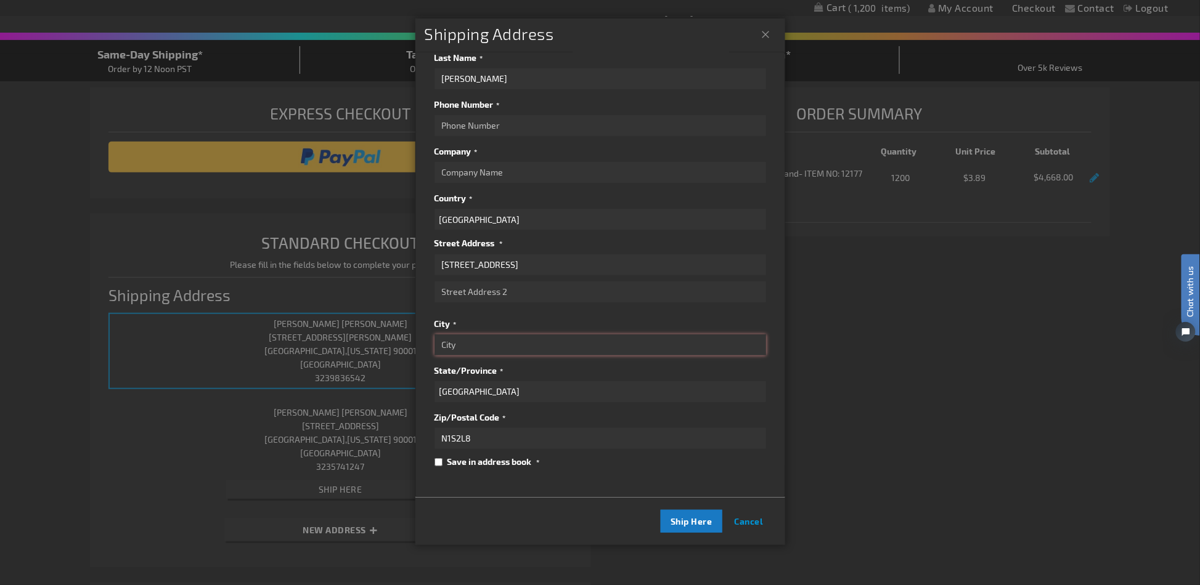
click at [463, 335] on input "City" at bounding box center [600, 345] width 332 height 21
paste input "[GEOGRAPHIC_DATA]"
type input "[GEOGRAPHIC_DATA]"
click at [538, 162] on input "Company" at bounding box center [600, 172] width 332 height 21
paste input "DRAYTON ENTERTAINMENT"
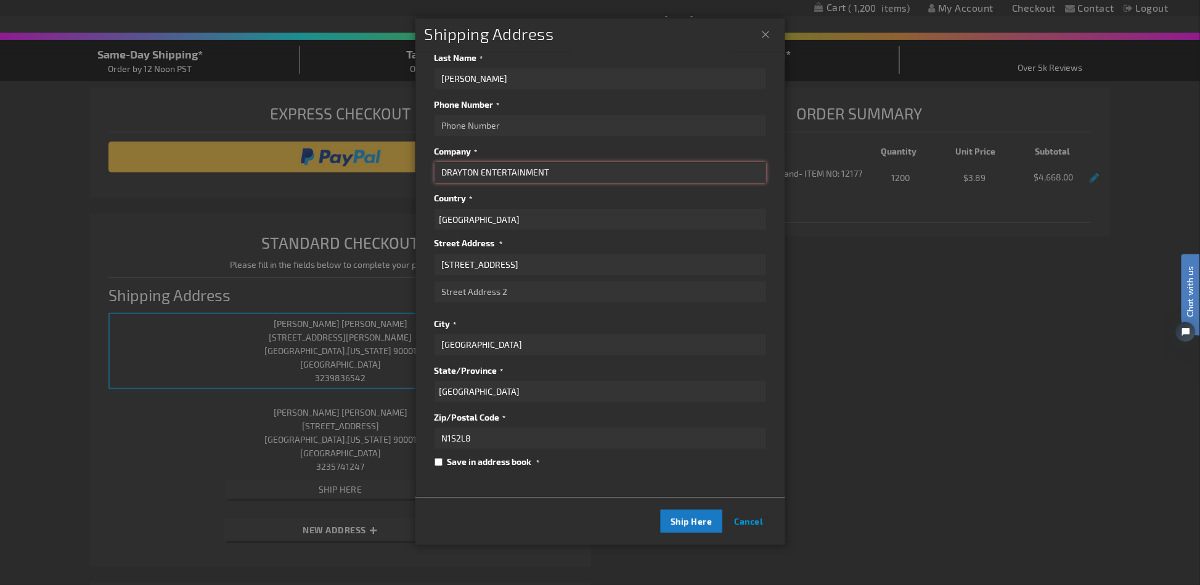
scroll to position [0, 0]
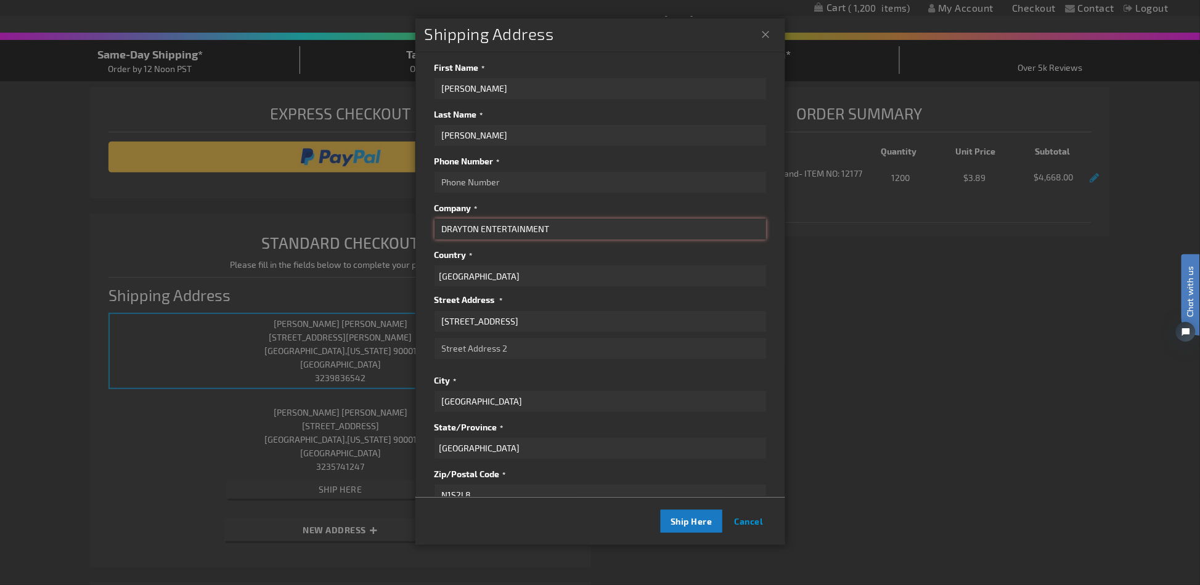
type input "DRAYTON ENTERTAINMENT"
click at [500, 182] on input "Phone Number" at bounding box center [600, 182] width 332 height 21
paste input "[PHONE_NUMBER]"
type input "[PHONE_NUMBER]"
click at [671, 520] on span "Ship Here" at bounding box center [691, 521] width 42 height 10
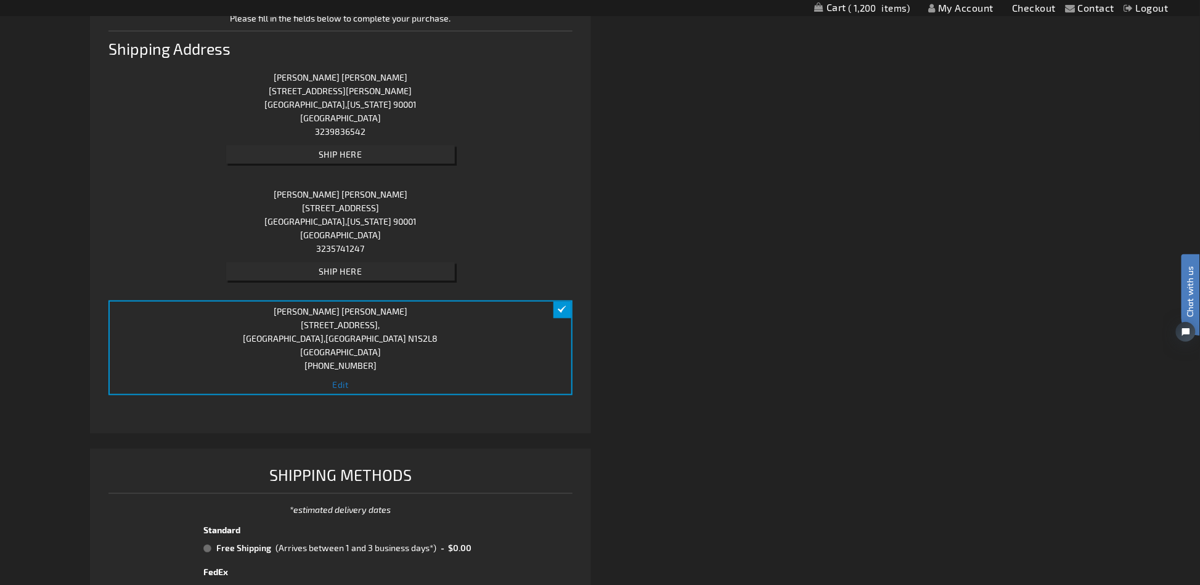
scroll to position [493, 0]
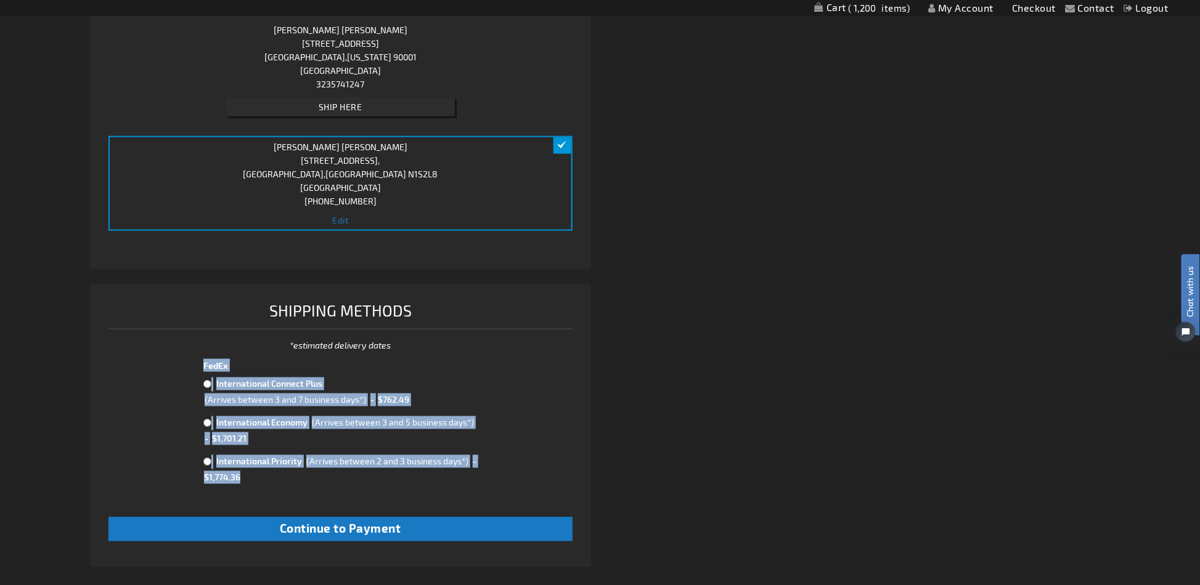
drag, startPoint x: 247, startPoint y: 479, endPoint x: 204, endPoint y: 362, distance: 125.4
click at [204, 362] on tbody "FedEx International Connect Plus (Arrives between 3 and 7 business days*) - $76…" at bounding box center [339, 425] width 277 height 135
copy tbody "FedEx International Connect Plus (Arrives between 3 and 7 business days*) - $76…"
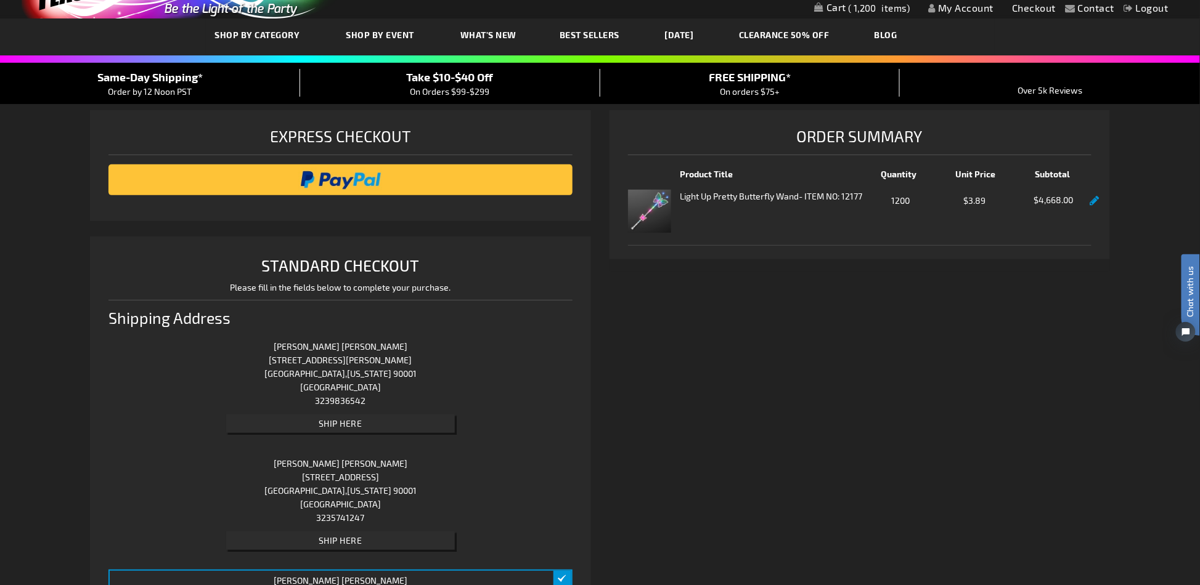
scroll to position [0, 0]
